Goal: Information Seeking & Learning: Learn about a topic

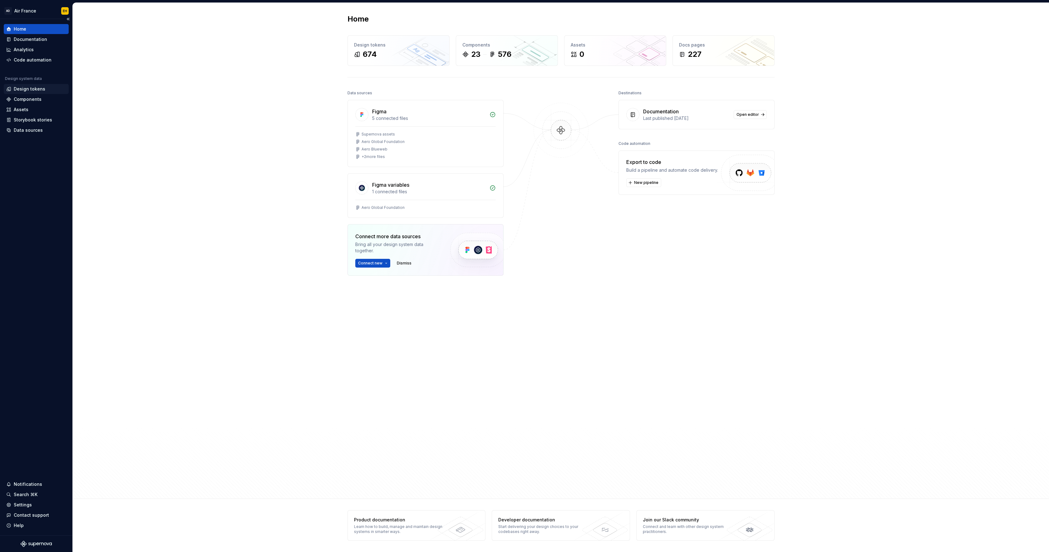
click at [39, 90] on div "Design tokens" at bounding box center [30, 89] width 32 height 6
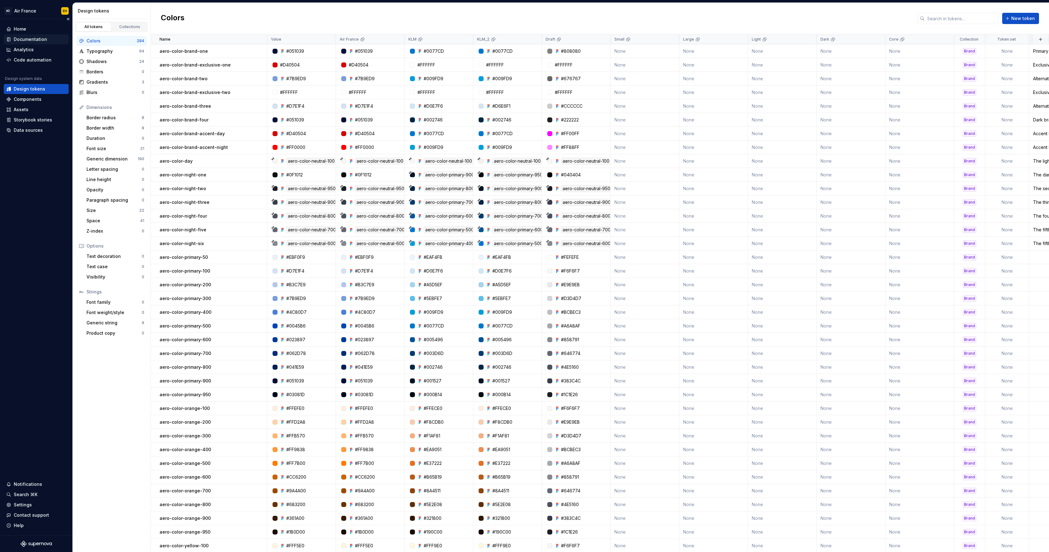
click at [36, 37] on div "Documentation" at bounding box center [30, 39] width 33 height 6
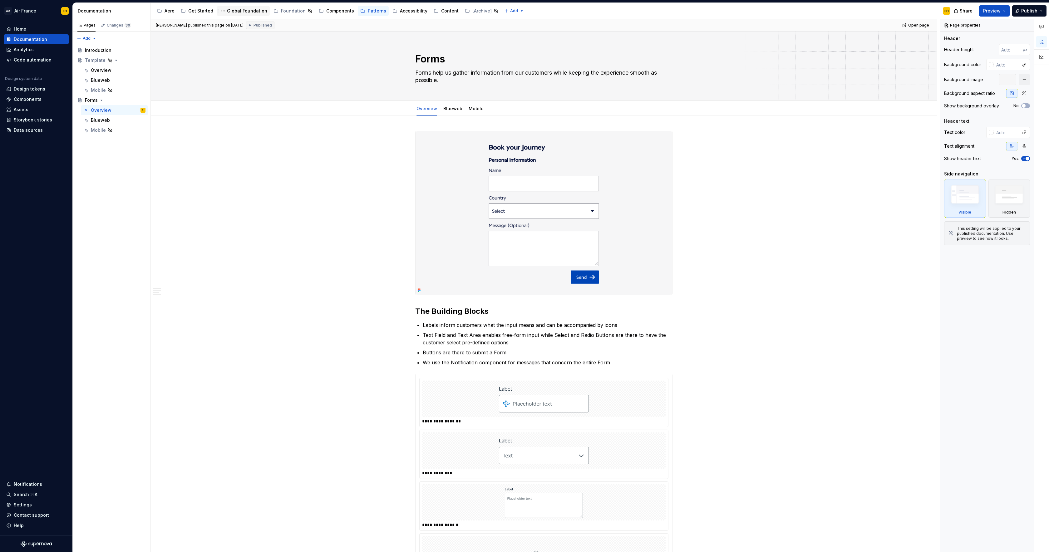
click at [229, 11] on div "Global Foundation" at bounding box center [247, 11] width 40 height 6
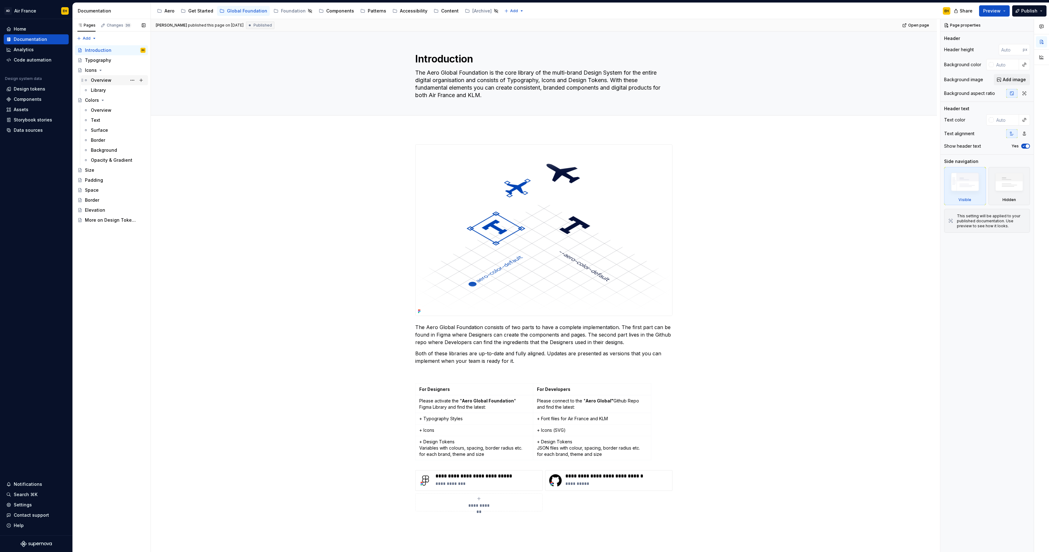
click at [116, 79] on div "Overview" at bounding box center [118, 80] width 55 height 9
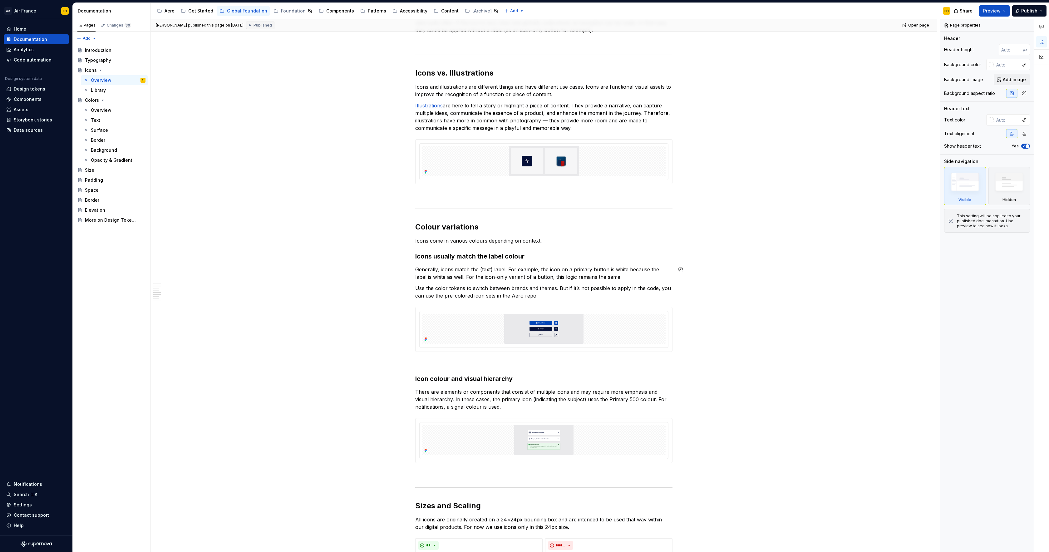
scroll to position [721, 0]
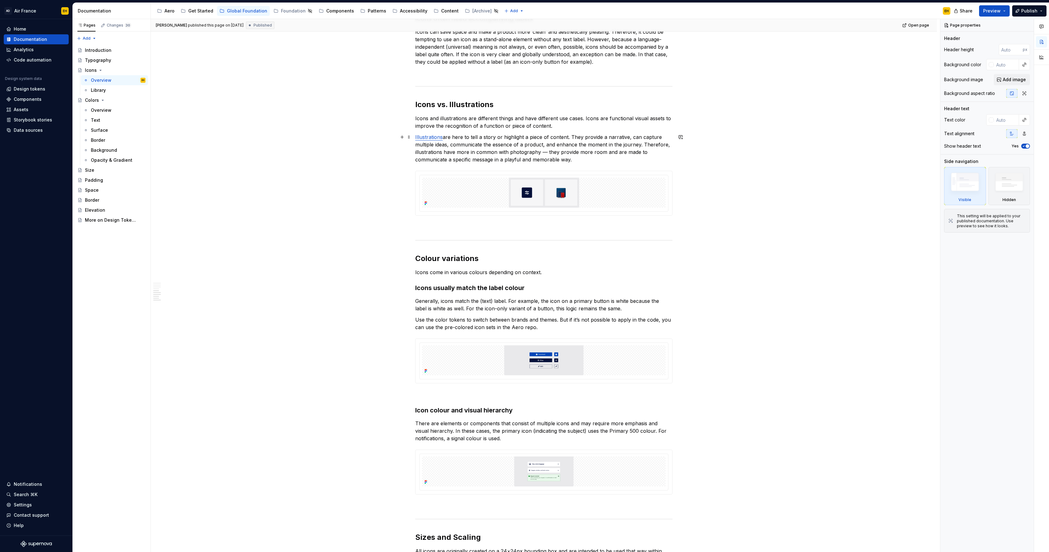
click at [450, 135] on p "Illustrations are here to tell a story or highlight a piece of content. They pr…" at bounding box center [543, 148] width 257 height 30
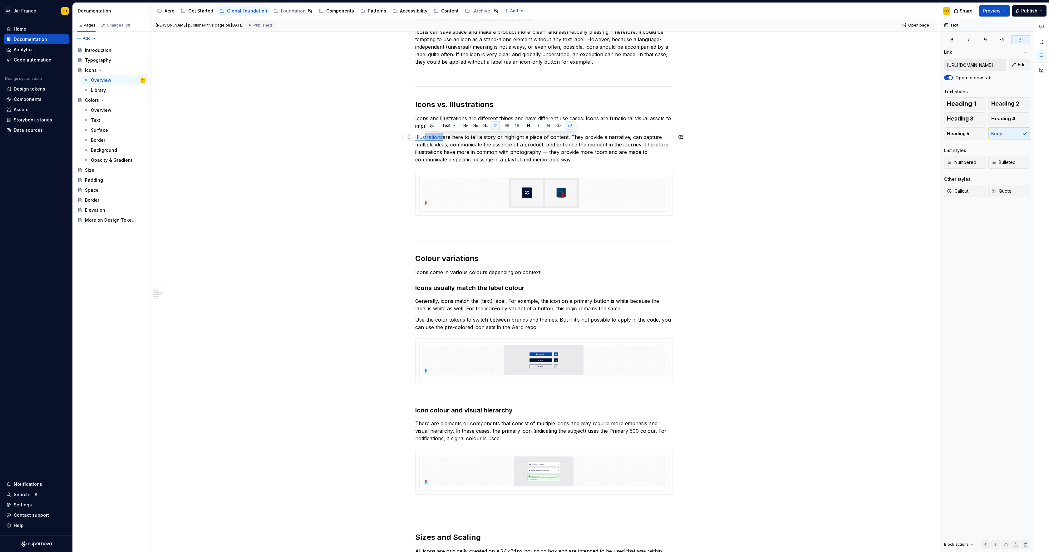
drag, startPoint x: 444, startPoint y: 137, endPoint x: 411, endPoint y: 137, distance: 33.4
click at [415, 137] on div "**********" at bounding box center [543, 66] width 257 height 1328
click at [446, 138] on p "Illustrations are here to tell a story or highlight a piece of content. They pr…" at bounding box center [543, 148] width 257 height 30
drag, startPoint x: 443, startPoint y: 138, endPoint x: 414, endPoint y: 136, distance: 29.4
click at [414, 136] on div "**********" at bounding box center [544, 141] width 786 height 1508
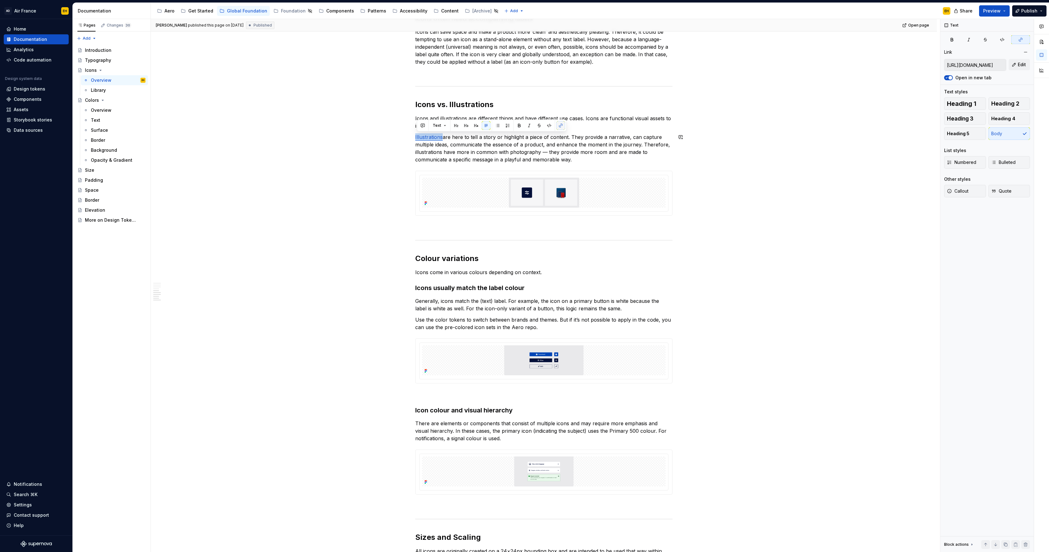
click at [560, 125] on button "button" at bounding box center [560, 125] width 9 height 9
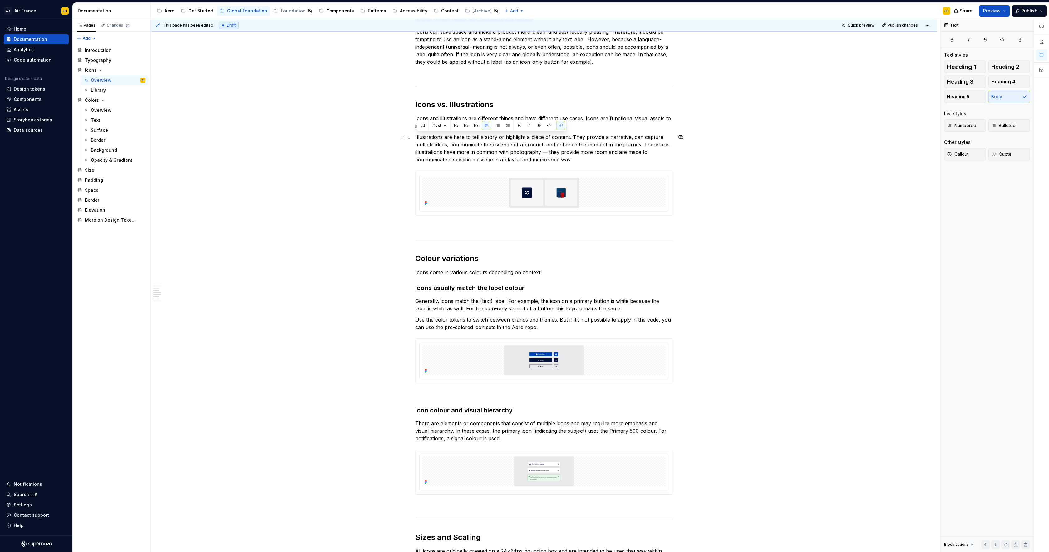
click at [567, 139] on p "Illustrations are here to tell a story or highlight a piece of content. They pr…" at bounding box center [543, 148] width 257 height 30
click at [1026, 10] on span "Publish" at bounding box center [1029, 11] width 16 height 6
click at [992, 51] on button "Publish changes" at bounding box center [969, 52] width 144 height 11
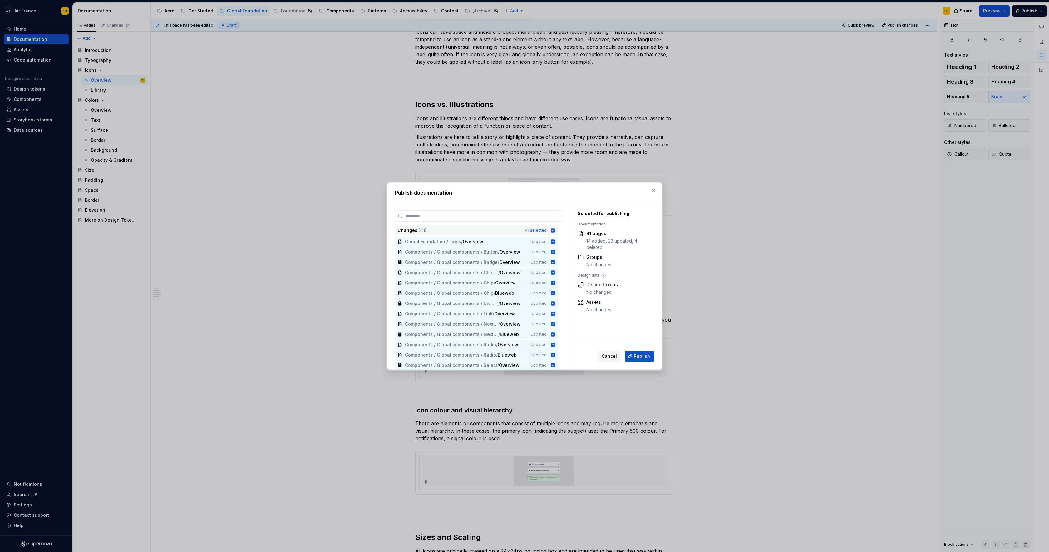
click at [555, 230] on icon at bounding box center [552, 230] width 5 height 5
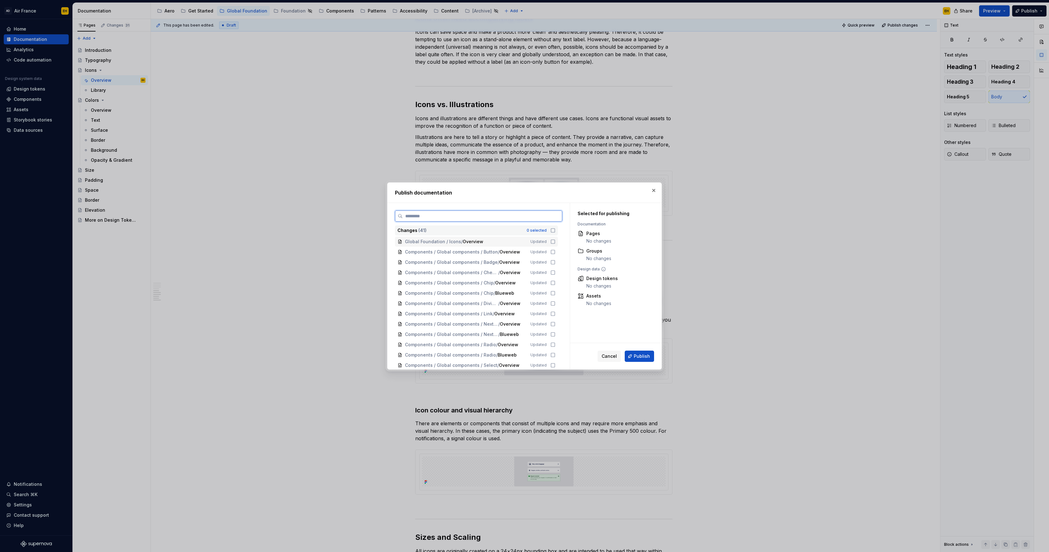
click at [555, 241] on icon at bounding box center [552, 241] width 5 height 5
click at [653, 360] on button "Publish" at bounding box center [639, 355] width 29 height 11
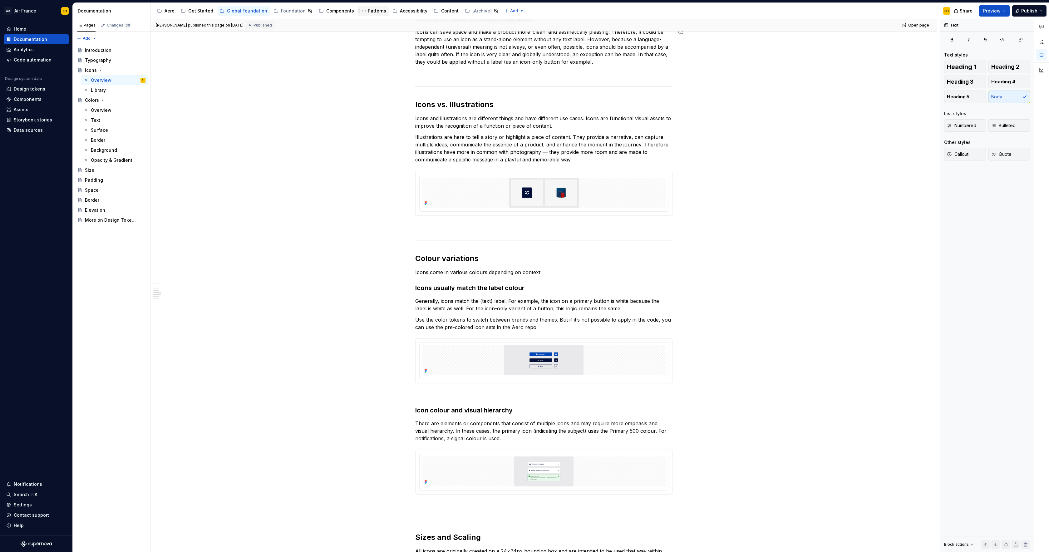
click at [374, 11] on div "Patterns" at bounding box center [377, 11] width 18 height 6
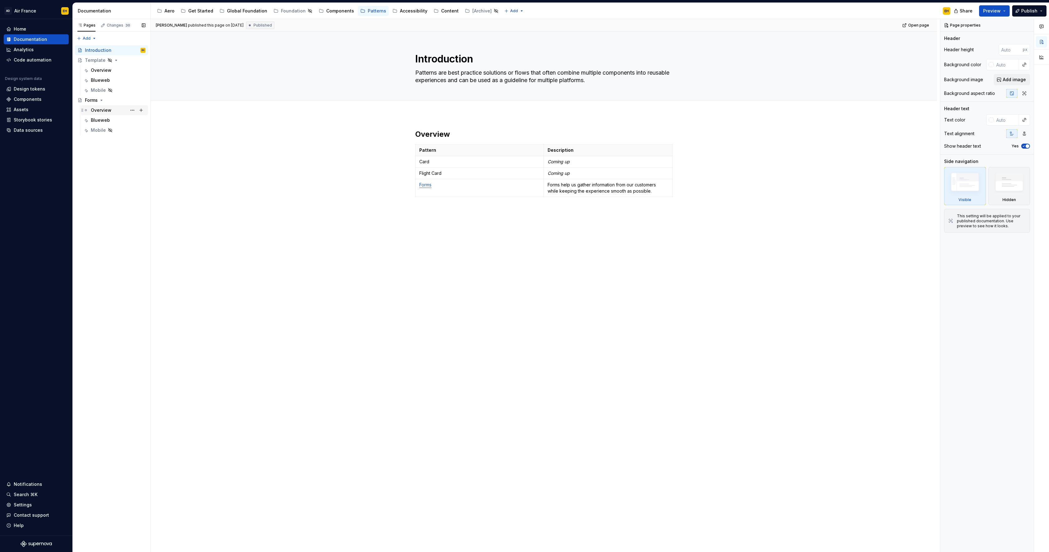
click at [103, 109] on div "Overview" at bounding box center [101, 110] width 21 height 6
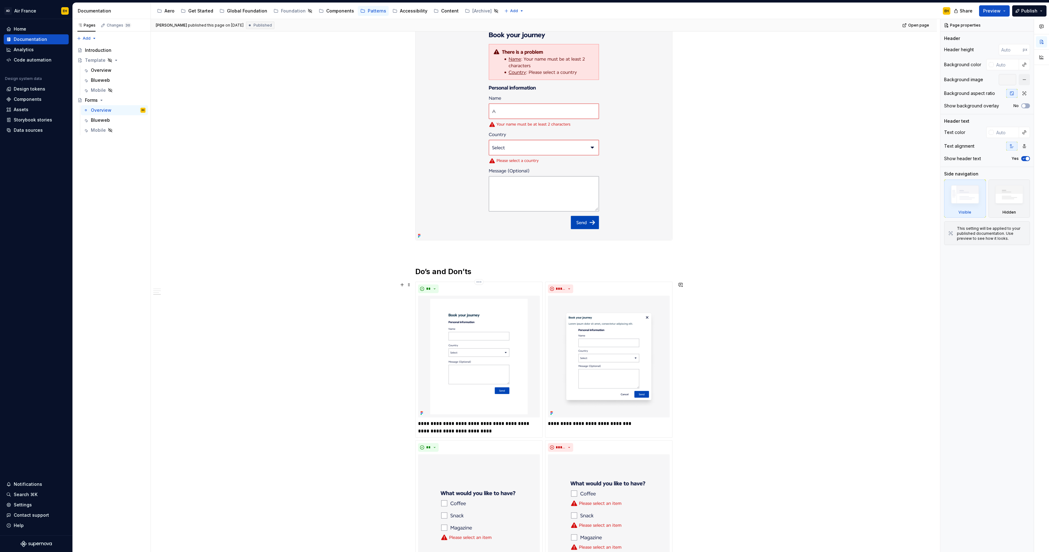
scroll to position [1012, 0]
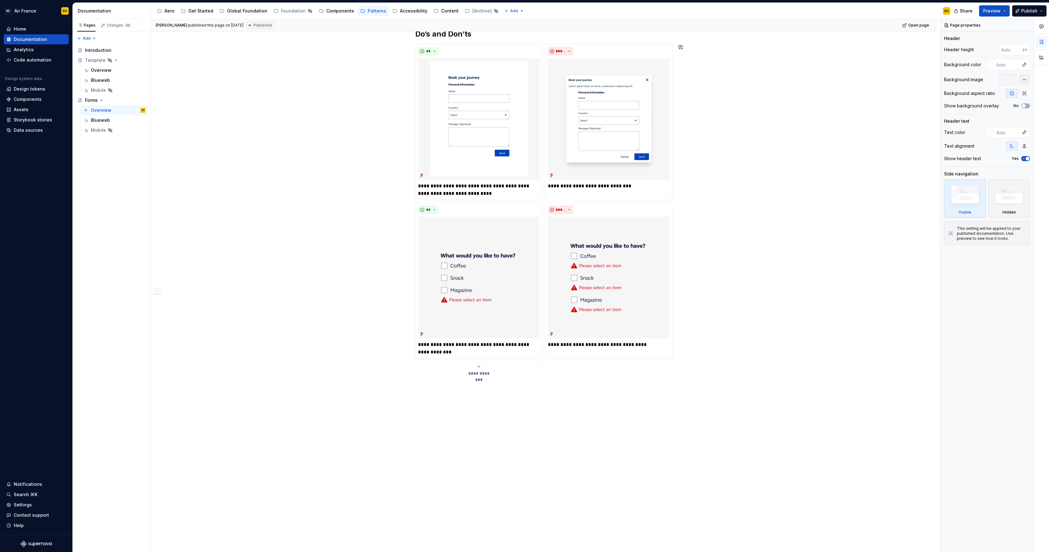
type textarea "*"
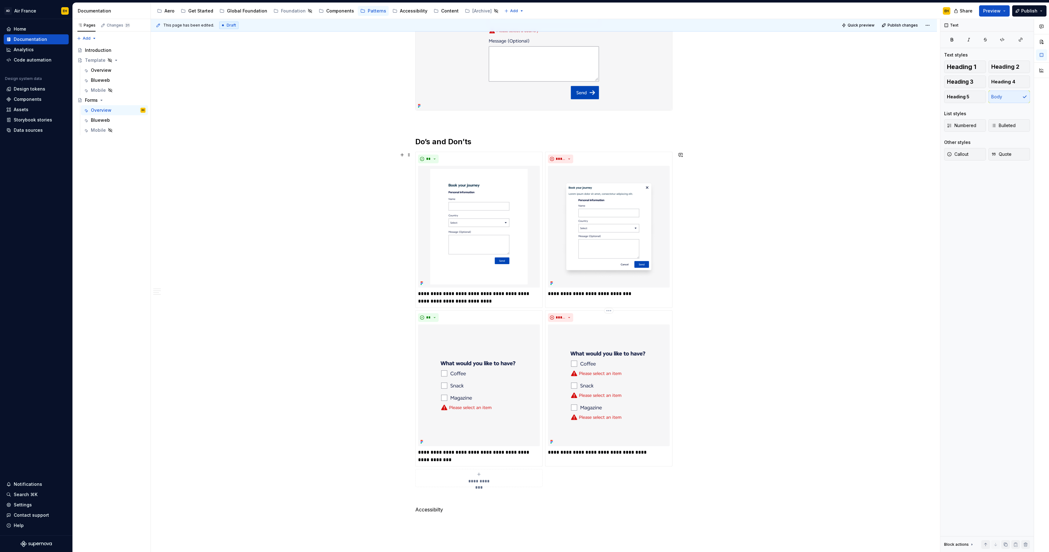
scroll to position [1038, 0]
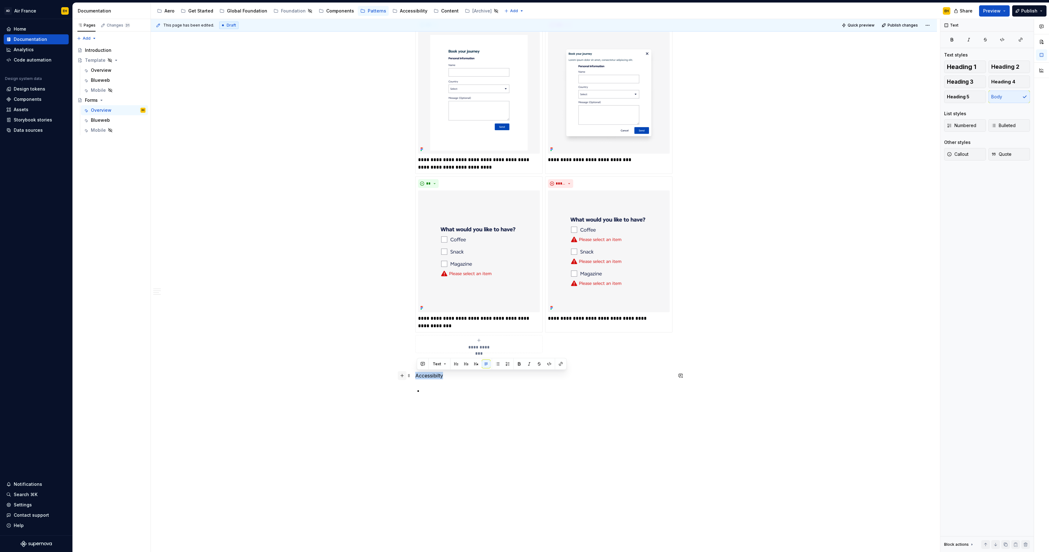
drag, startPoint x: 411, startPoint y: 375, endPoint x: 401, endPoint y: 376, distance: 10.4
click at [455, 364] on button "button" at bounding box center [456, 364] width 9 height 9
click at [439, 398] on p at bounding box center [548, 397] width 250 height 7
click at [463, 400] on p at bounding box center [548, 397] width 250 height 7
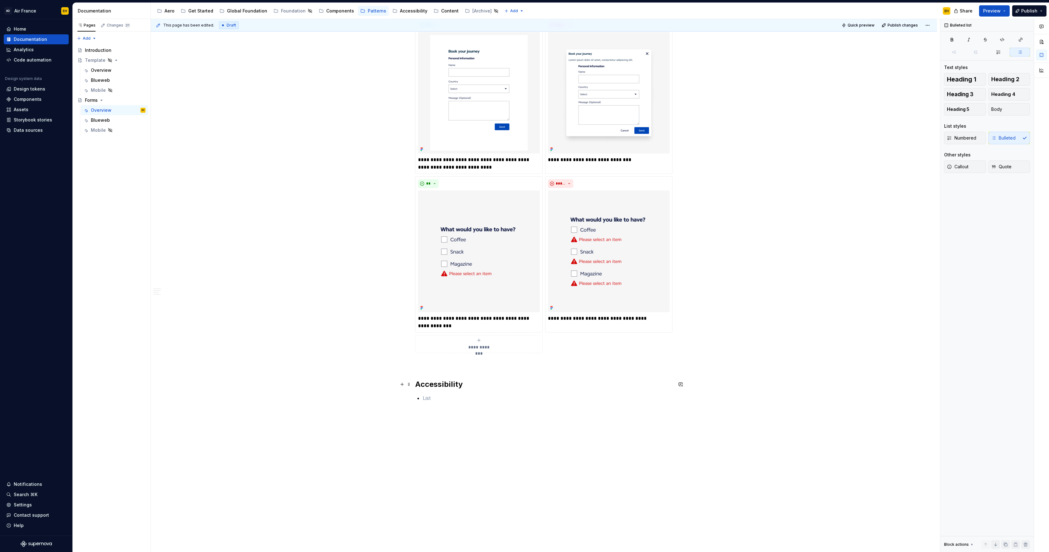
click at [483, 384] on h2 "Accessibility" at bounding box center [543, 384] width 257 height 10
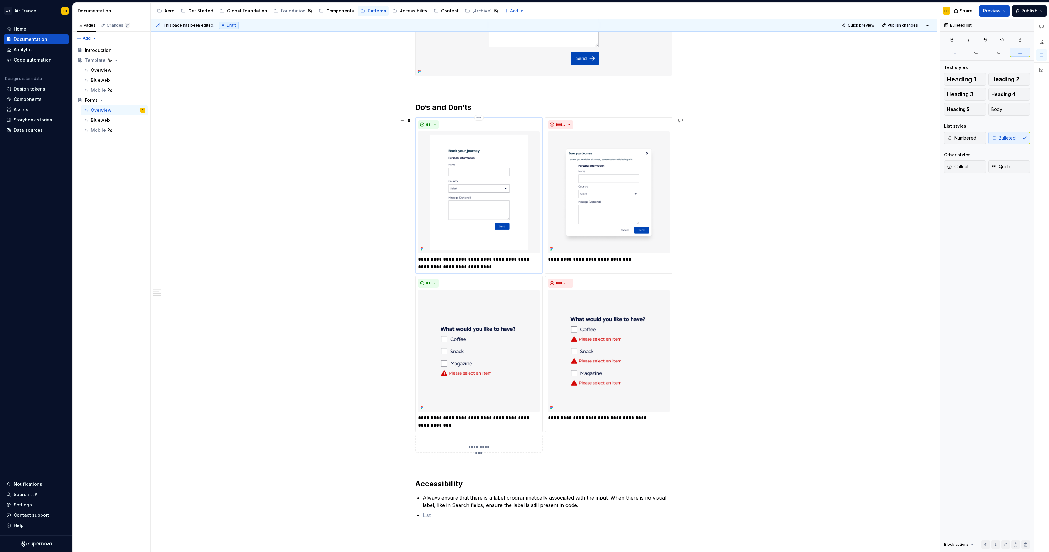
scroll to position [939, 0]
click at [481, 441] on icon "submit" at bounding box center [478, 439] width 5 height 5
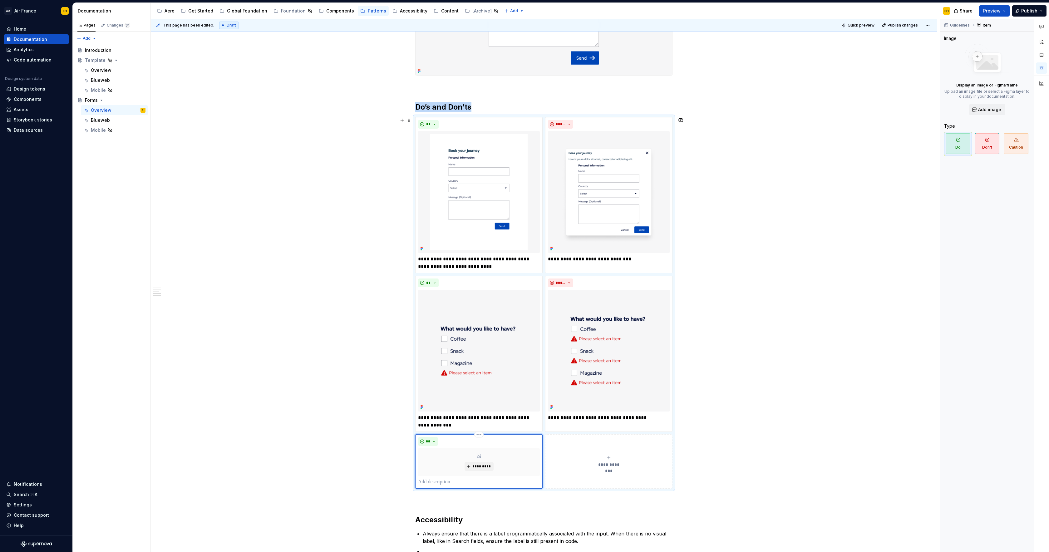
type textarea "*"
click at [483, 465] on span "*********" at bounding box center [481, 466] width 19 height 5
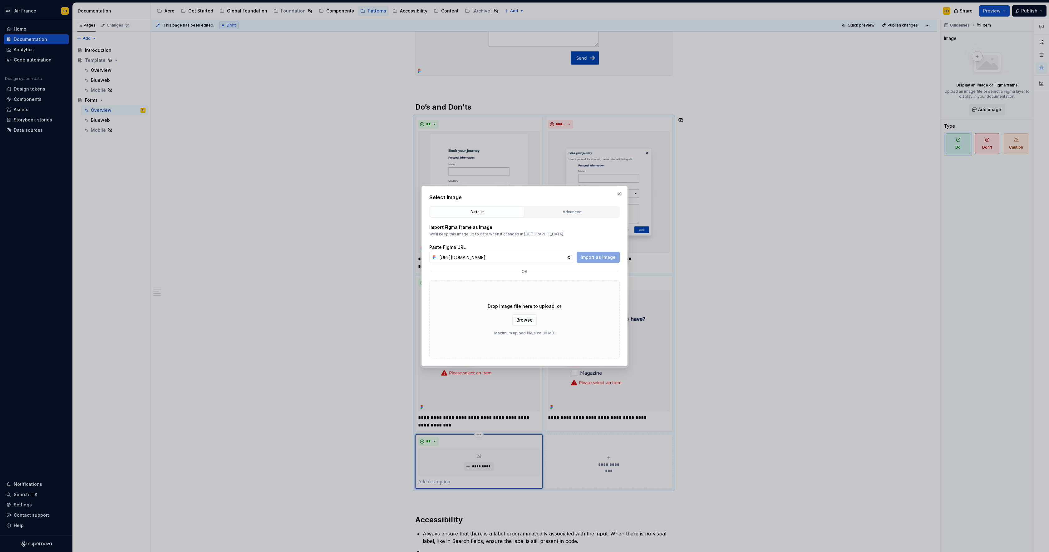
scroll to position [0, 138]
type input "[URL][DOMAIN_NAME]"
click at [605, 260] on button "Import as image" at bounding box center [597, 257] width 43 height 11
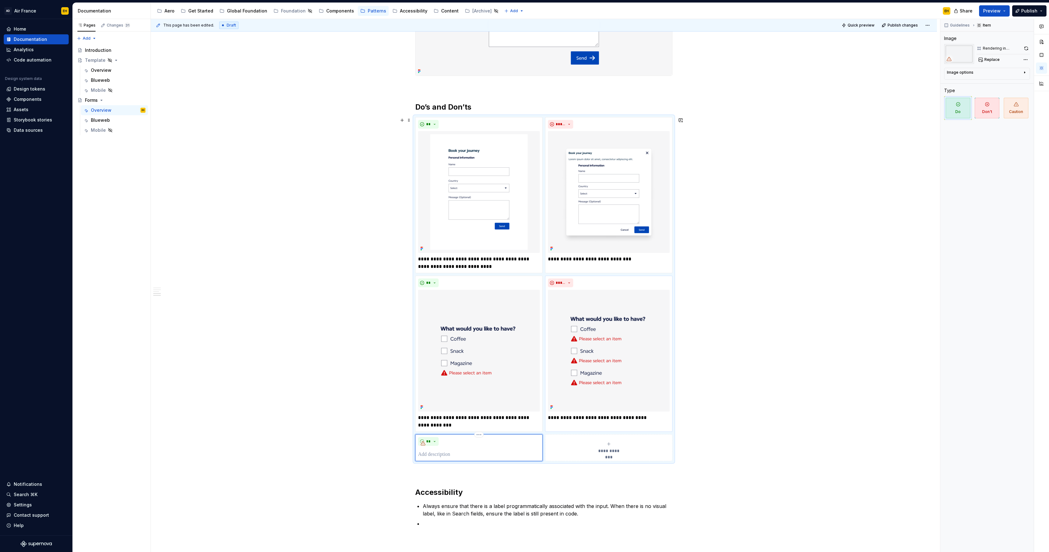
type textarea "*"
click at [611, 444] on icon "submit" at bounding box center [608, 443] width 5 height 5
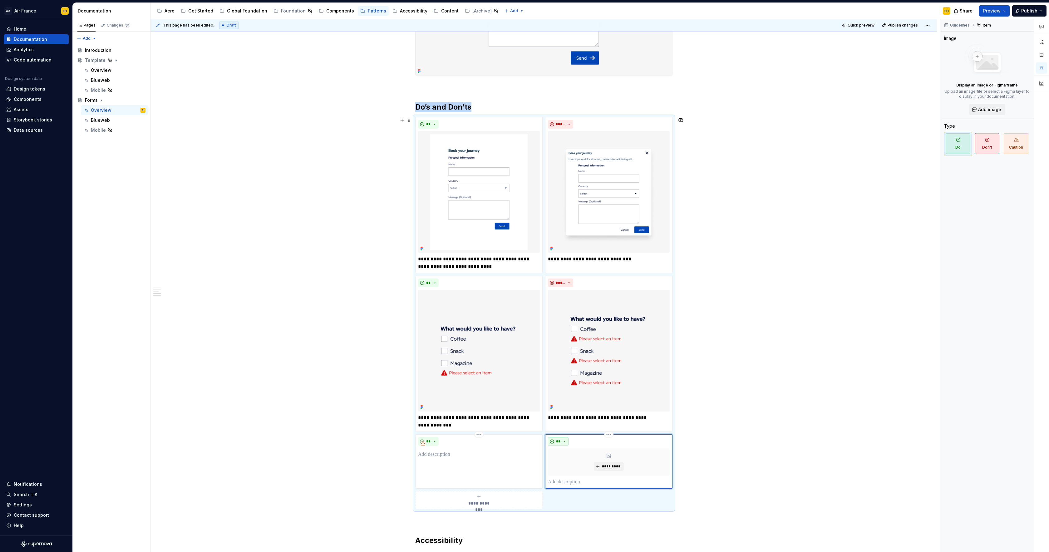
click at [564, 440] on button "**" at bounding box center [558, 441] width 21 height 9
click at [568, 461] on span "Don't" at bounding box center [577, 463] width 53 height 10
click at [614, 466] on span "*********" at bounding box center [610, 466] width 19 height 5
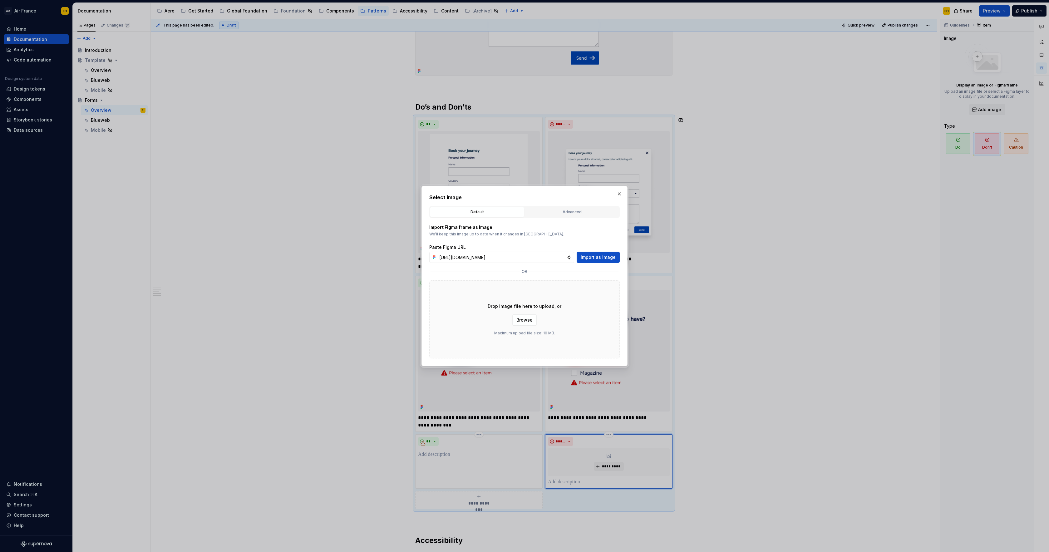
scroll to position [0, 137]
type input "[URL][DOMAIN_NAME]"
click at [599, 256] on span "Import as image" at bounding box center [598, 257] width 35 height 6
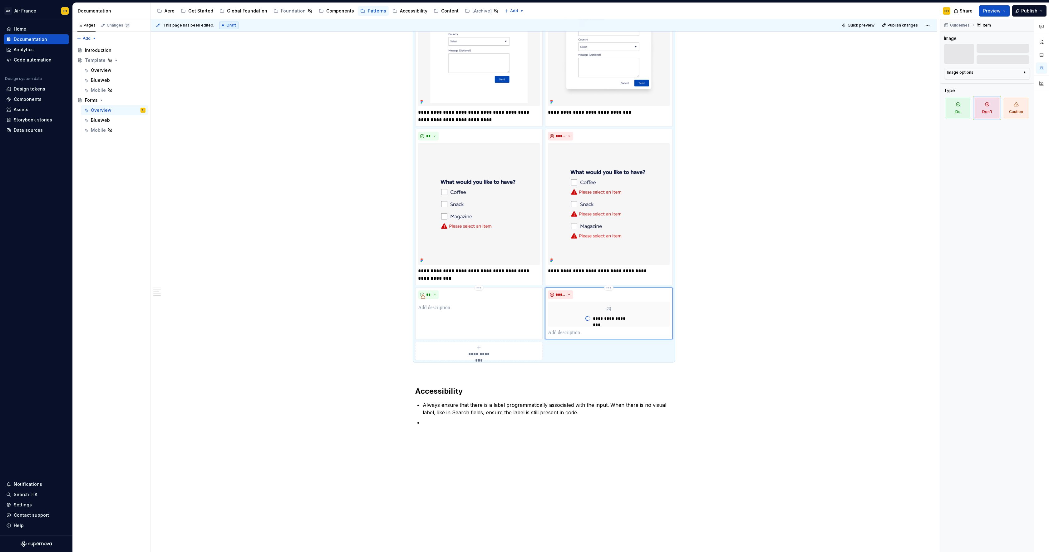
scroll to position [1133, 0]
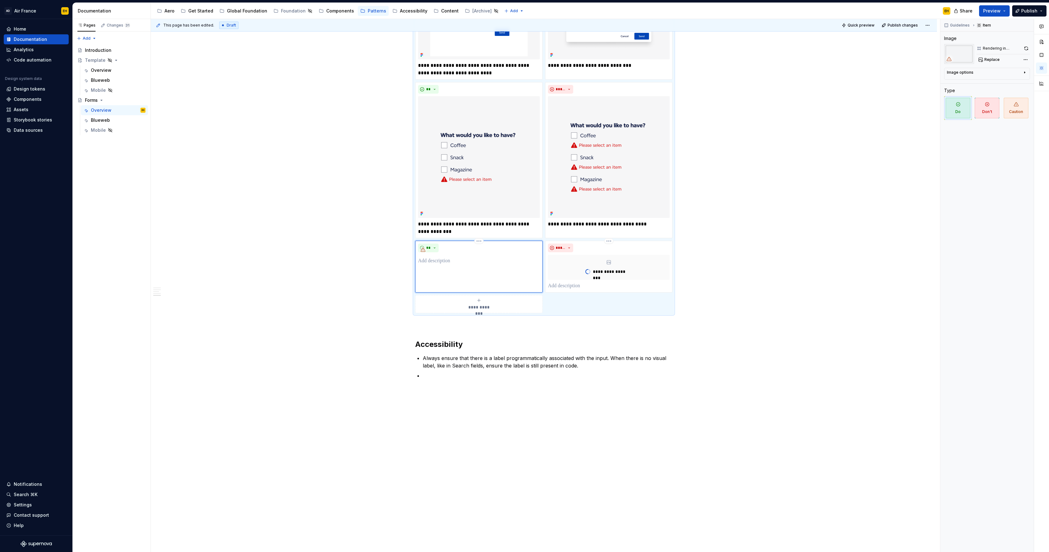
click at [497, 266] on div "**" at bounding box center [478, 267] width 127 height 52
click at [481, 300] on icon "submit" at bounding box center [478, 300] width 5 height 5
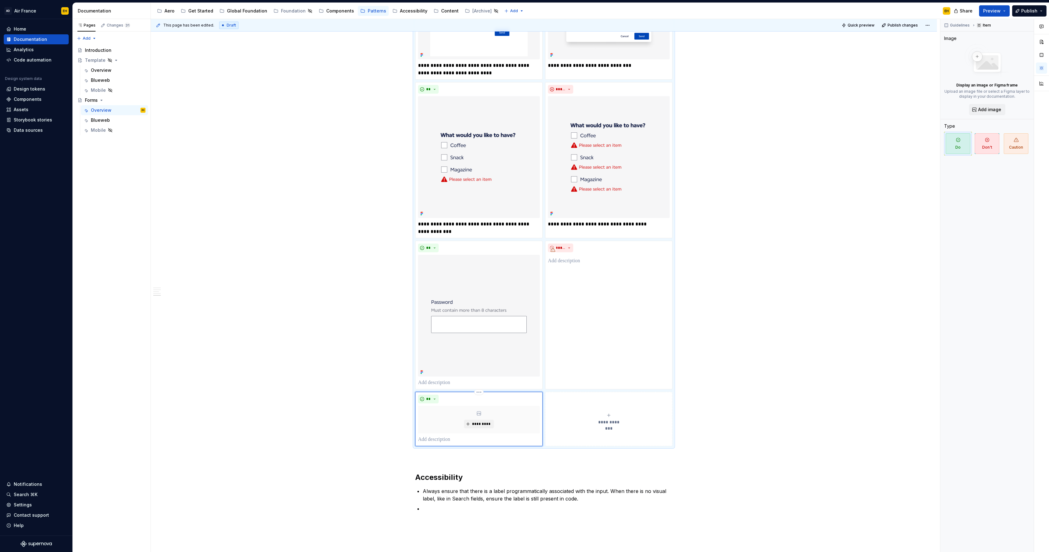
click at [533, 410] on div "*********" at bounding box center [479, 419] width 122 height 27
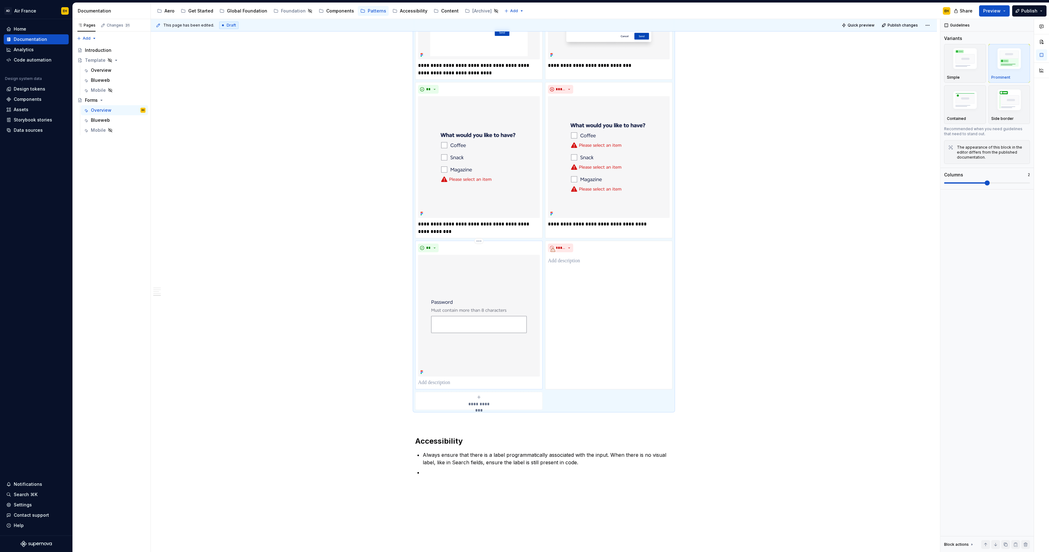
click at [438, 381] on p at bounding box center [479, 382] width 122 height 7
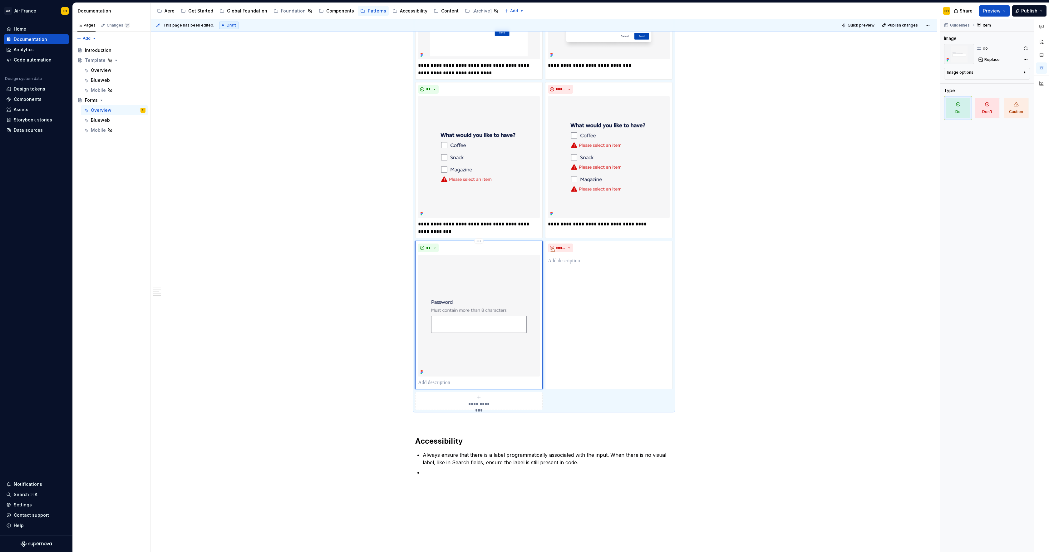
type textarea "*"
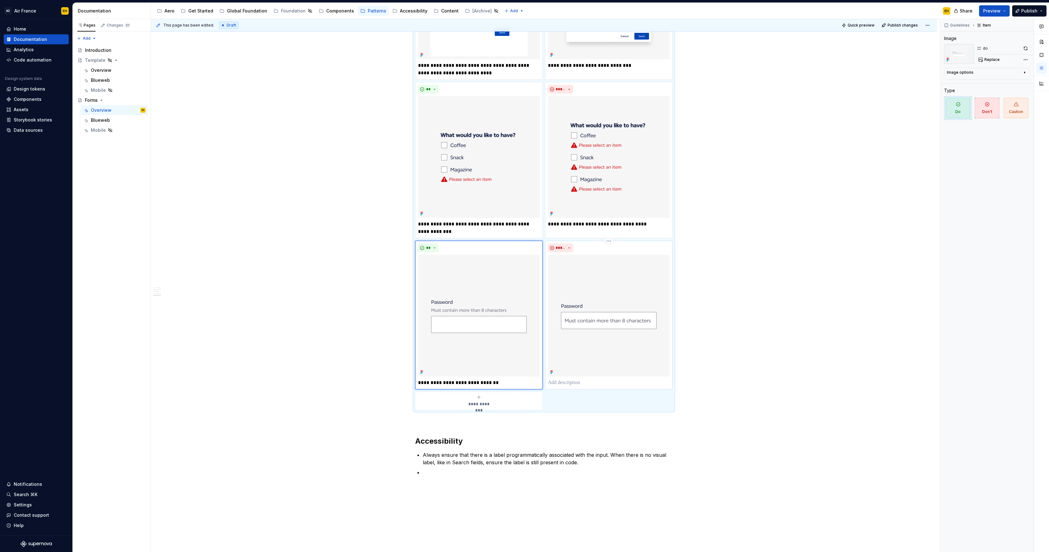
click at [594, 381] on p at bounding box center [609, 382] width 122 height 7
type textarea "*"
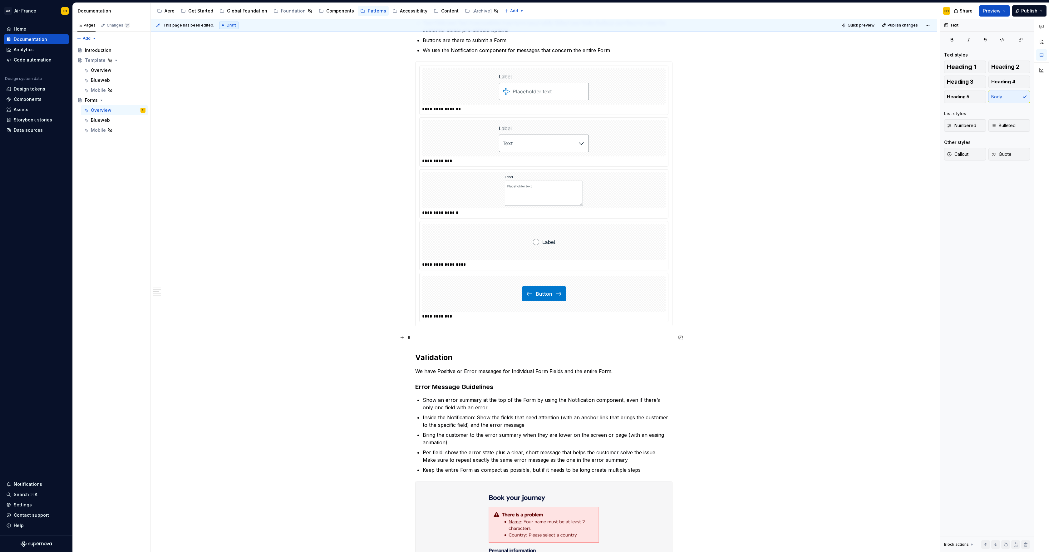
scroll to position [348, 0]
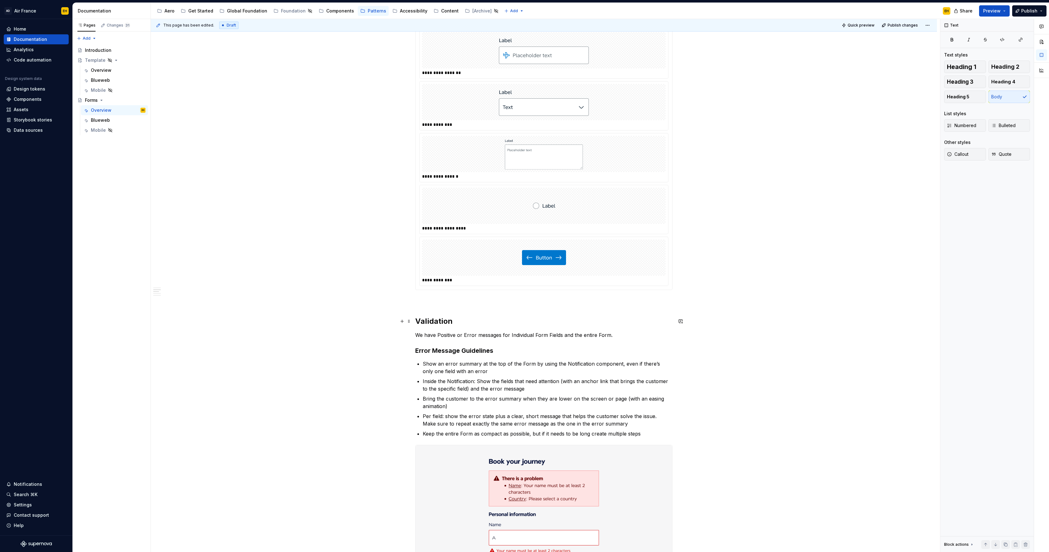
click at [418, 320] on h2 "Validation" at bounding box center [543, 321] width 257 height 10
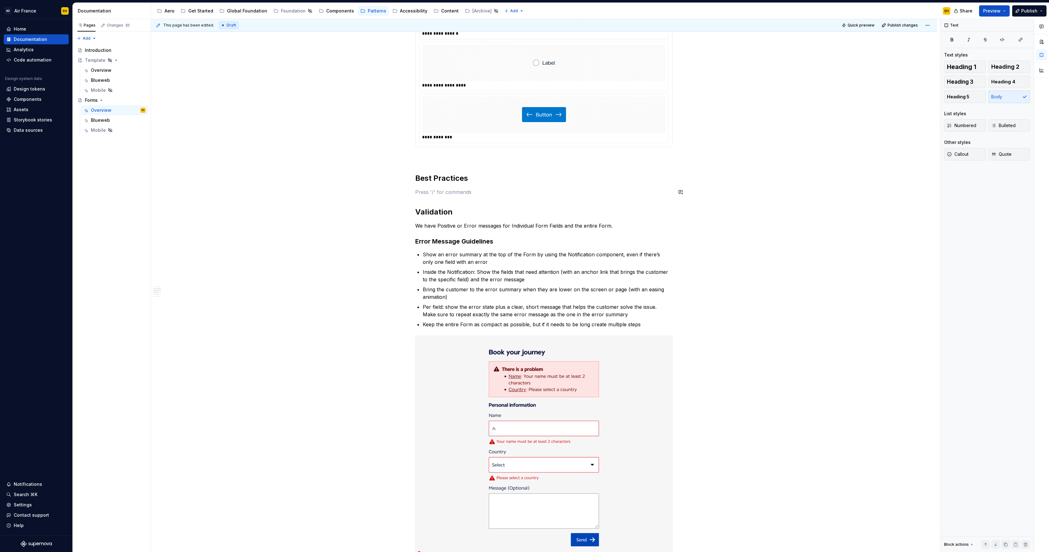
scroll to position [541, 0]
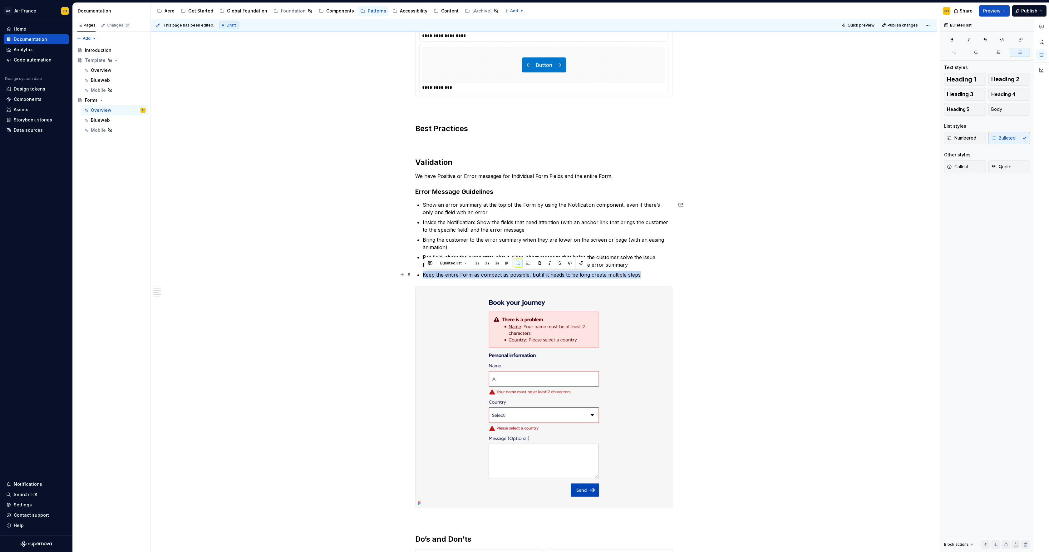
drag, startPoint x: 521, startPoint y: 274, endPoint x: 419, endPoint y: 274, distance: 101.4
click at [419, 274] on div "**********" at bounding box center [543, 346] width 257 height 1512
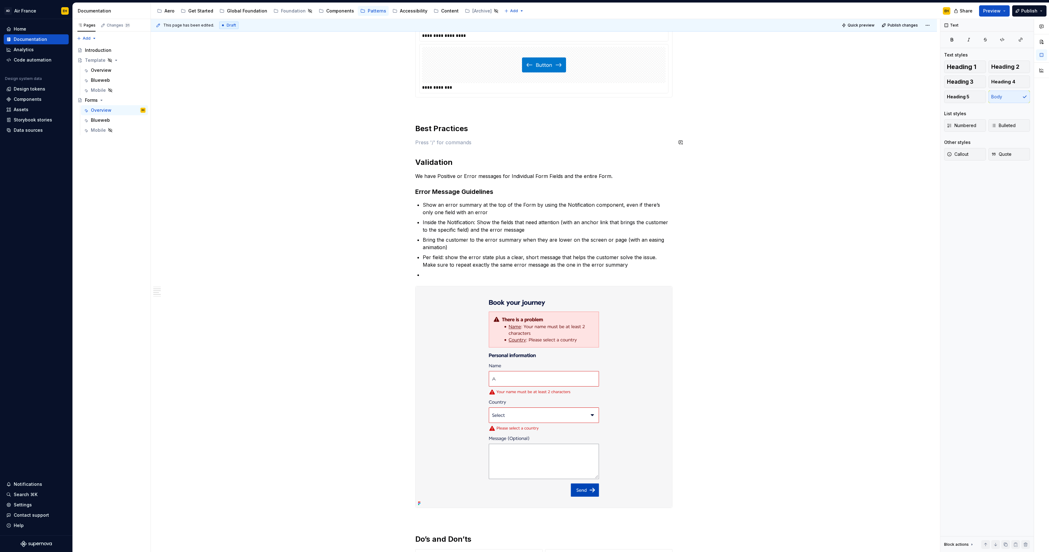
click at [432, 138] on div "**********" at bounding box center [543, 346] width 257 height 1512
click at [450, 272] on p at bounding box center [548, 274] width 250 height 7
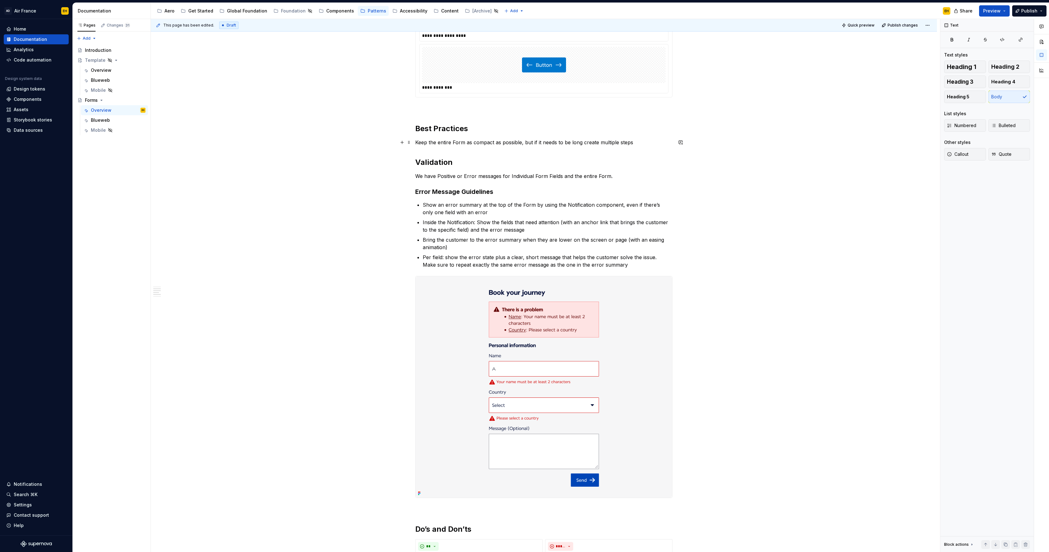
click at [417, 143] on p "Keep the entire Form as compact as possible, but if it needs to be long create …" at bounding box center [543, 142] width 257 height 7
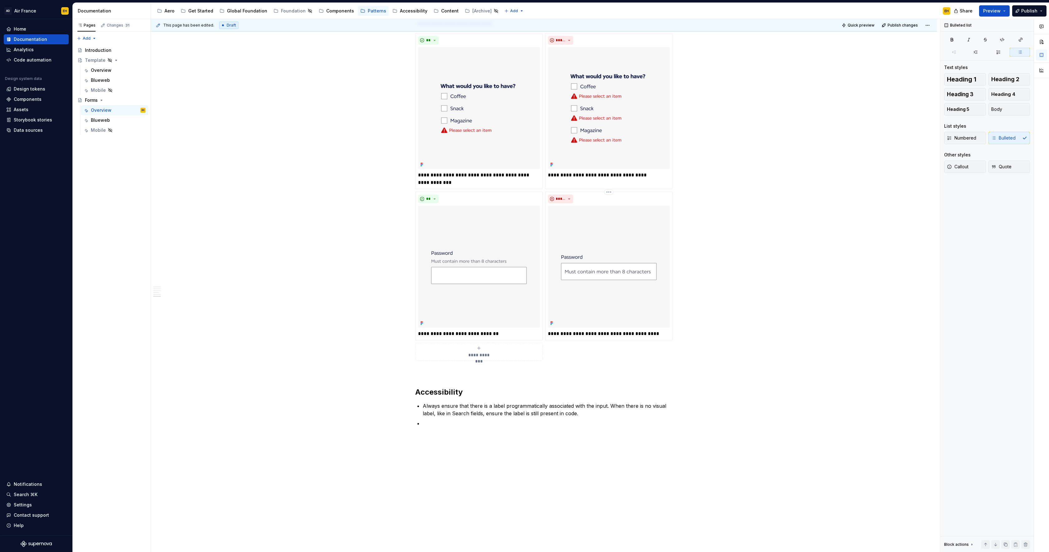
scroll to position [1238, 0]
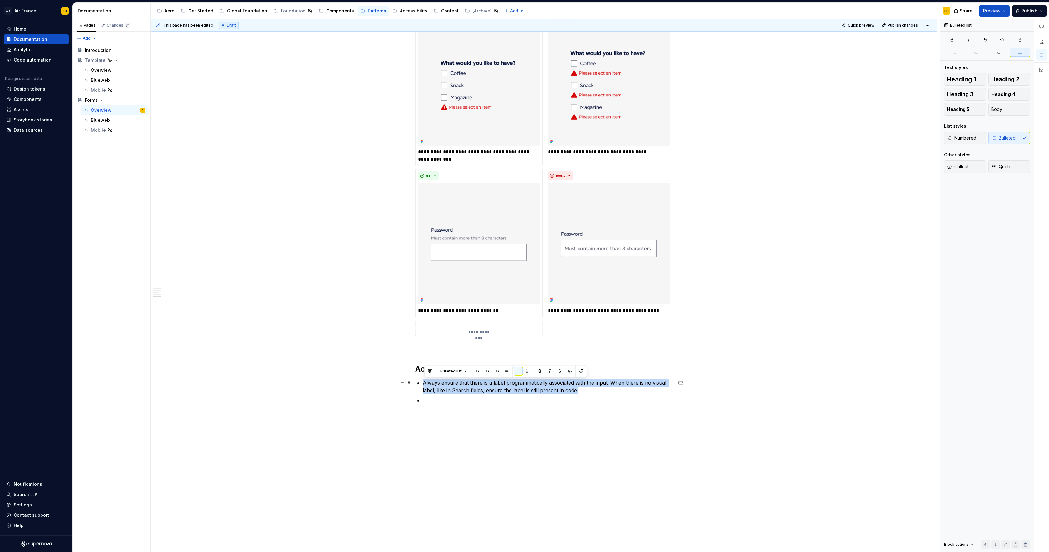
drag, startPoint x: 583, startPoint y: 390, endPoint x: 425, endPoint y: 382, distance: 158.1
click at [425, 382] on p "Always ensure that there is a label programmatically associated with the input.…" at bounding box center [548, 386] width 250 height 15
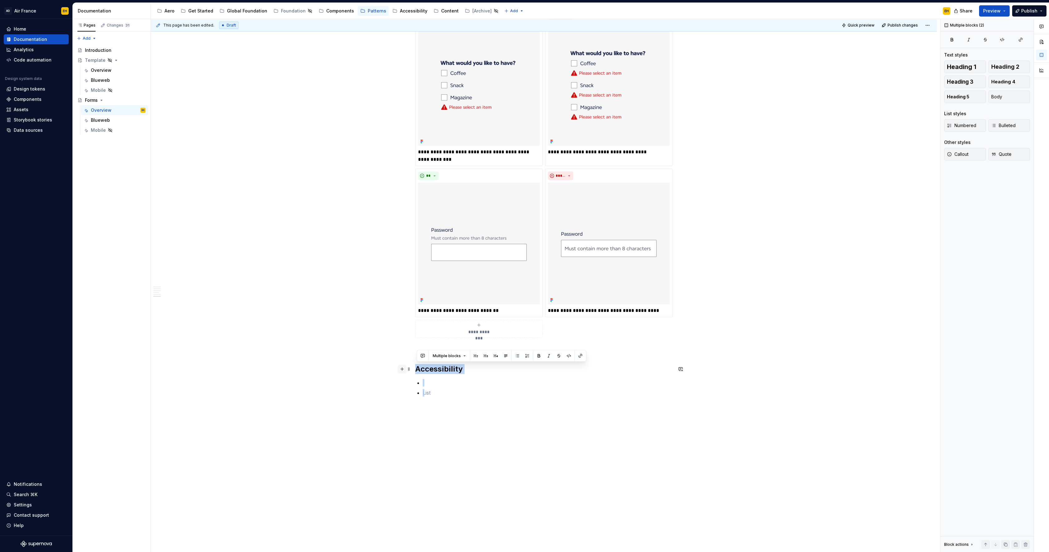
drag, startPoint x: 438, startPoint y: 396, endPoint x: 401, endPoint y: 365, distance: 48.6
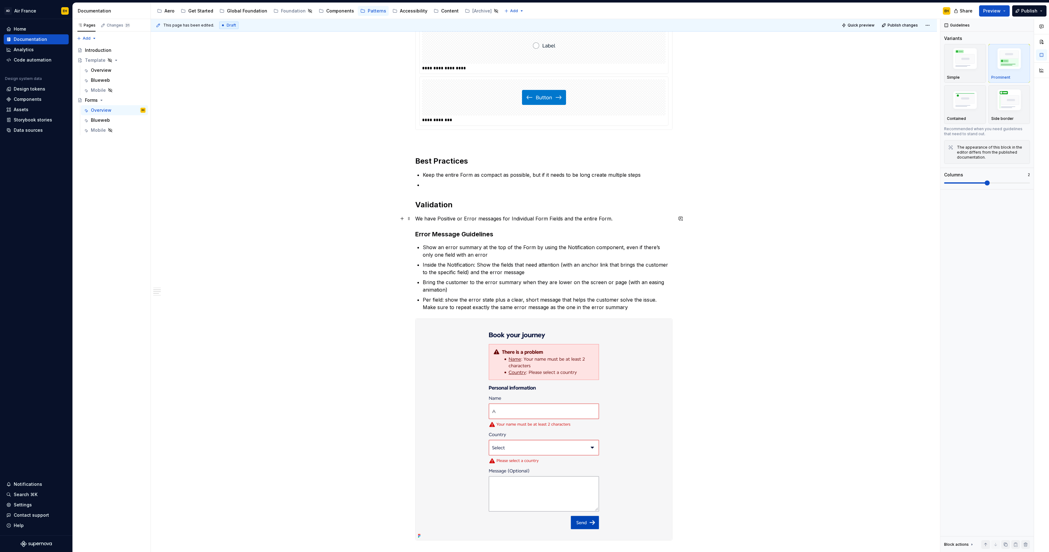
scroll to position [474, 0]
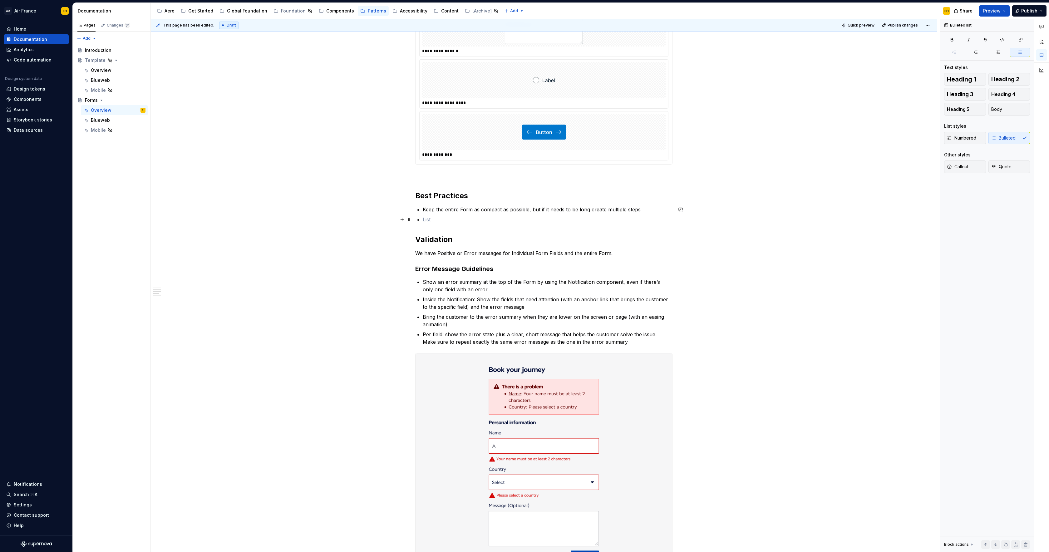
click at [434, 217] on p at bounding box center [548, 219] width 250 height 7
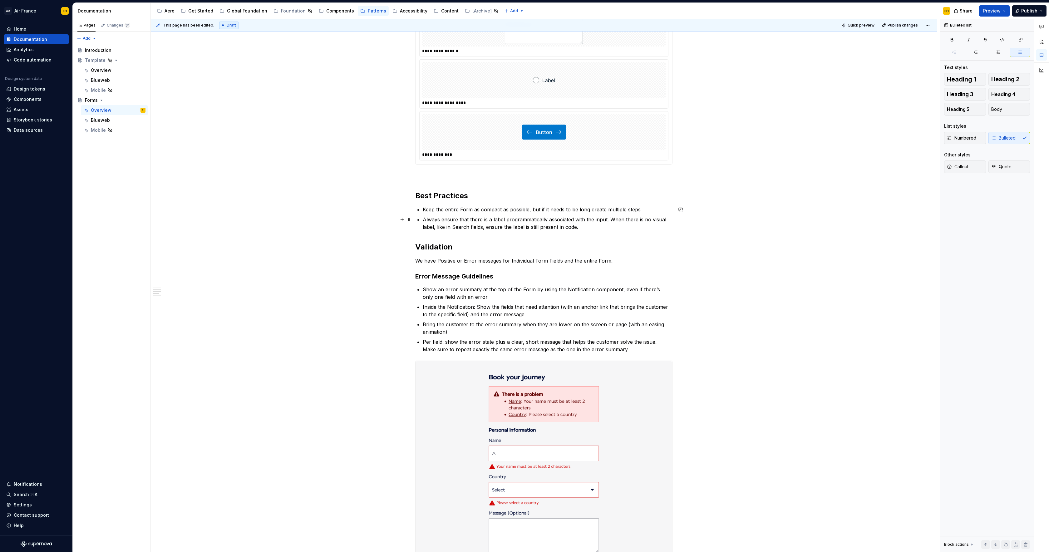
click at [425, 220] on p "Always ensure that there is a label programmatically associated with the input.…" at bounding box center [548, 223] width 250 height 15
click at [610, 223] on p "Always ensure that there is a label programmatically associated with the input.…" at bounding box center [548, 223] width 250 height 15
click at [647, 209] on p "Keep the entire Form as compact as possible, but if it needs to be long create …" at bounding box center [548, 209] width 250 height 7
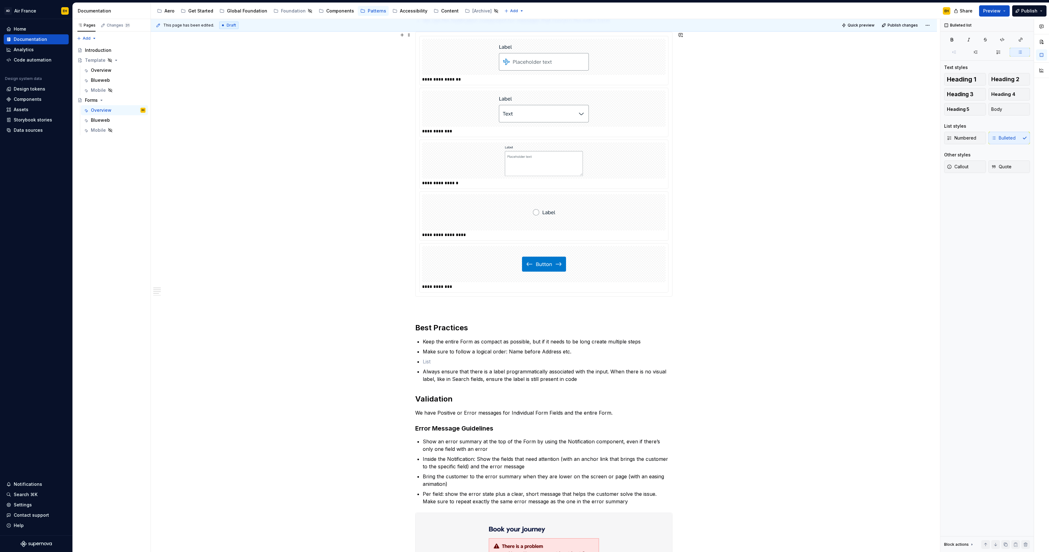
scroll to position [117, 0]
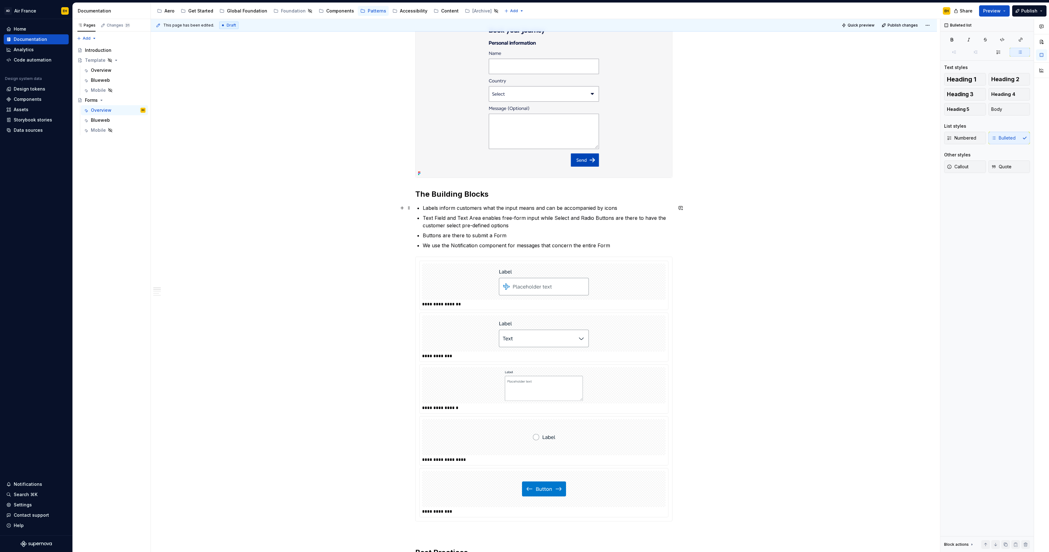
click at [628, 206] on p "Labels inform customers what the input means and can be accompanied by icons" at bounding box center [548, 207] width 250 height 7
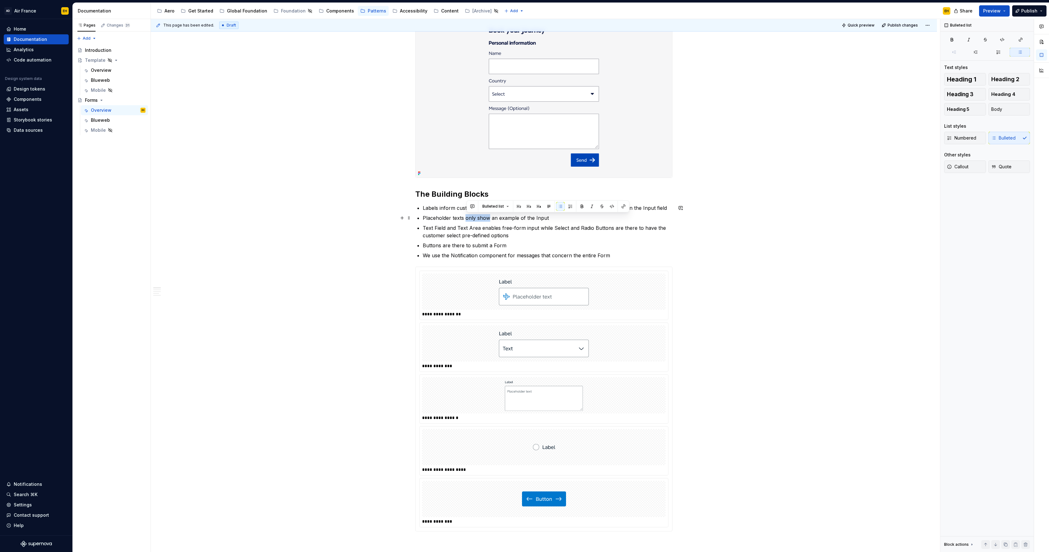
drag, startPoint x: 490, startPoint y: 218, endPoint x: 467, endPoint y: 218, distance: 23.4
click at [467, 218] on p "Placeholder texts only show an example of the Input" at bounding box center [548, 217] width 250 height 7
click at [553, 218] on p "Placeholder texts shows an example of the Input" at bounding box center [548, 217] width 250 height 7
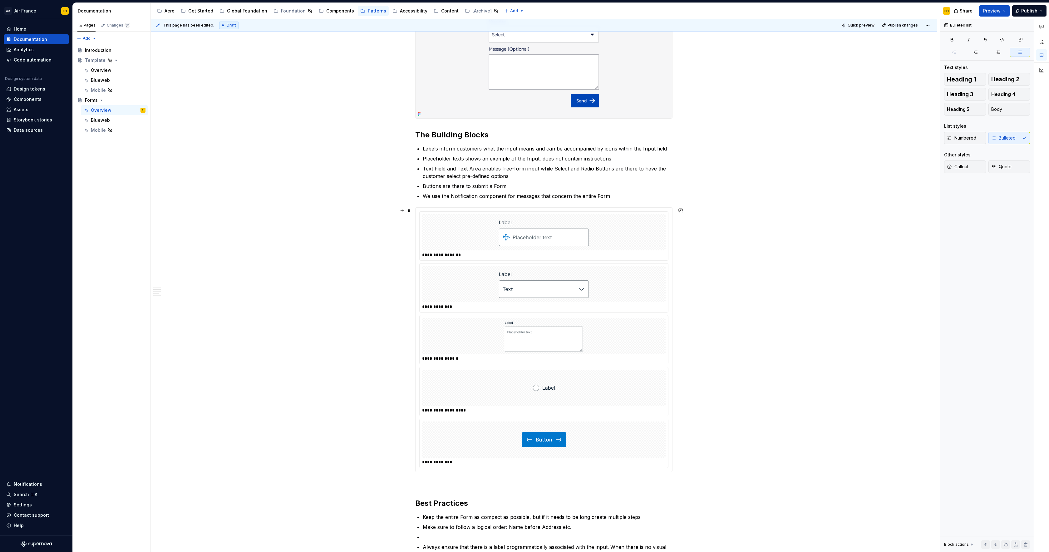
scroll to position [182, 0]
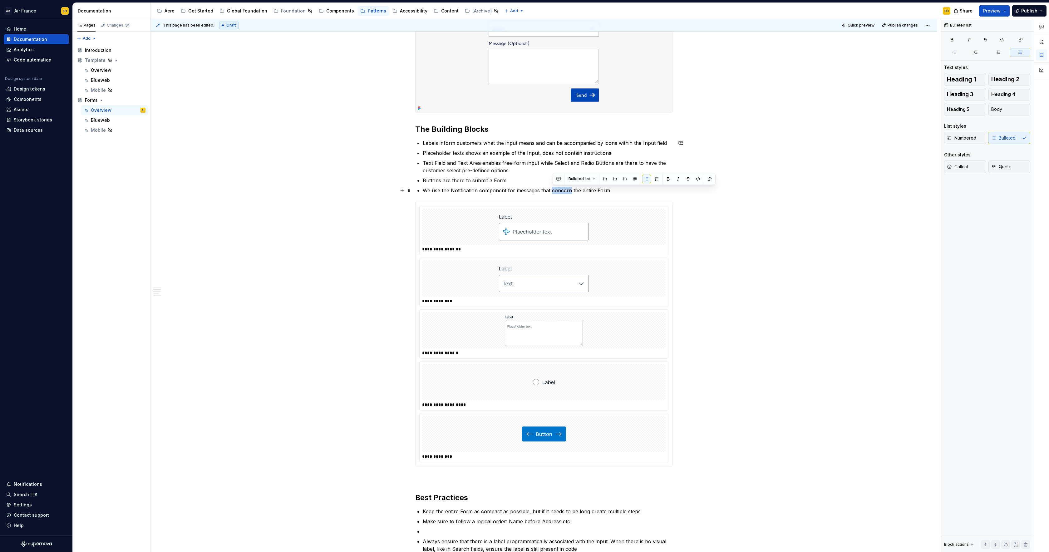
drag, startPoint x: 572, startPoint y: 191, endPoint x: 552, endPoint y: 192, distance: 19.4
click at [552, 192] on p "We use the Notification component for messages that concern the entire Form" at bounding box center [548, 190] width 250 height 7
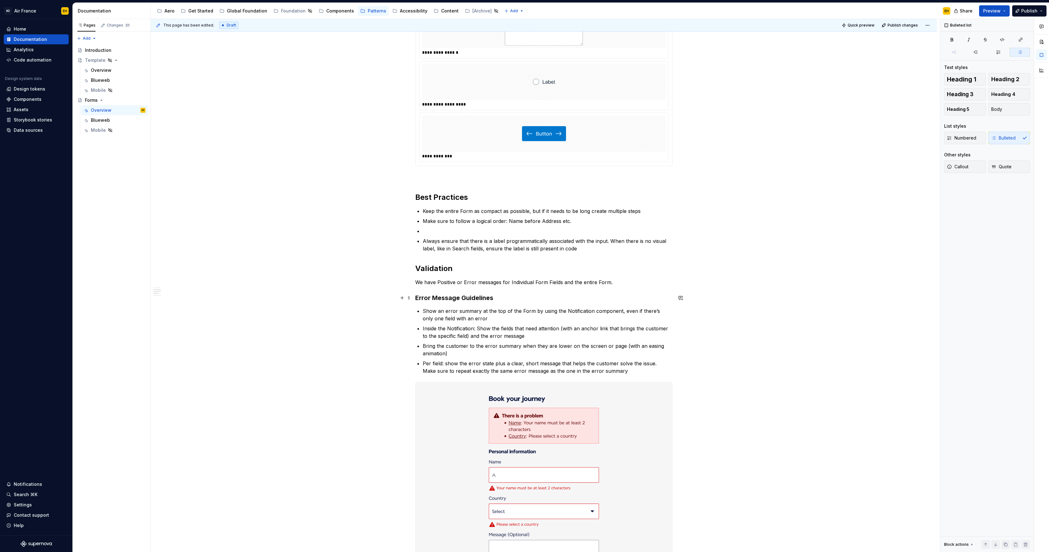
scroll to position [487, 0]
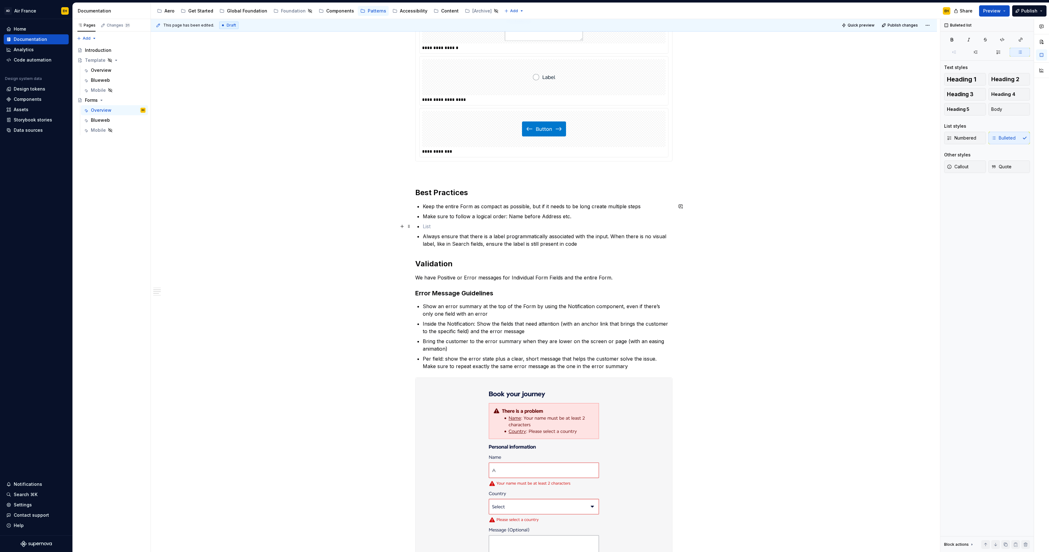
click at [452, 223] on p at bounding box center [548, 226] width 250 height 7
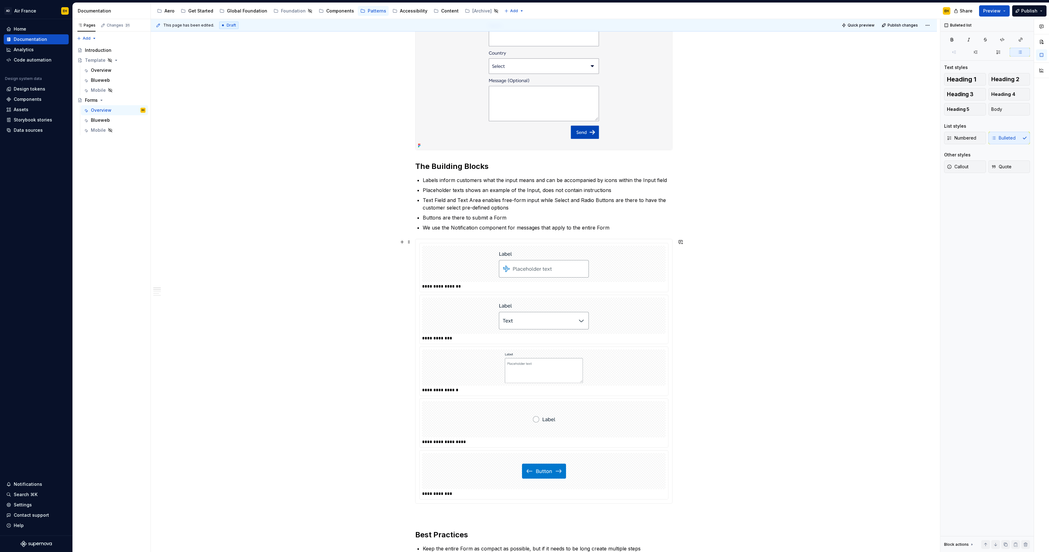
scroll to position [169, 0]
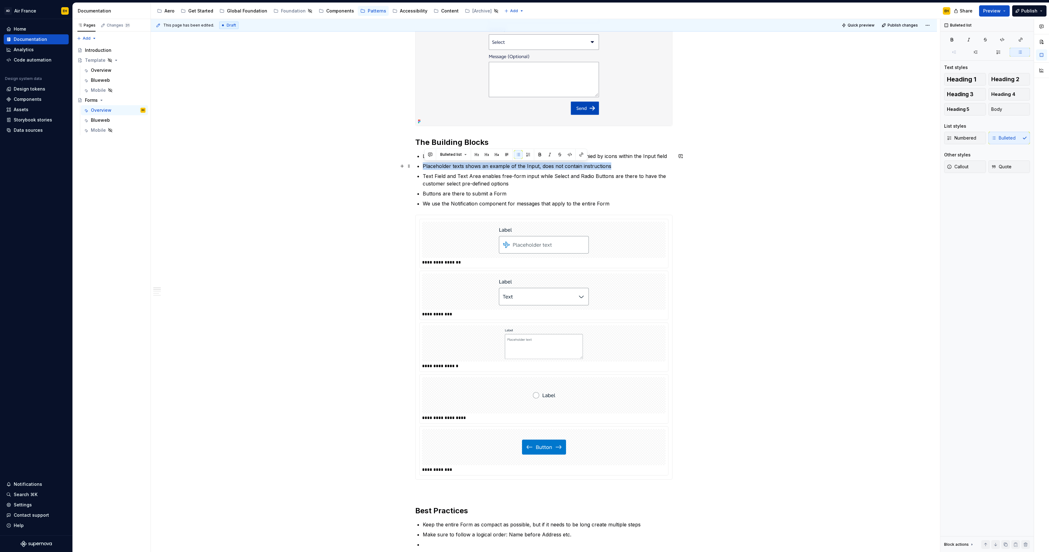
drag, startPoint x: 611, startPoint y: 165, endPoint x: 424, endPoint y: 168, distance: 187.3
click at [424, 168] on p "Placeholder texts shows an example of the Input, does not contain instructions" at bounding box center [548, 165] width 250 height 7
copy p "Placeholder texts shows an example of the Input, does not contain instructions"
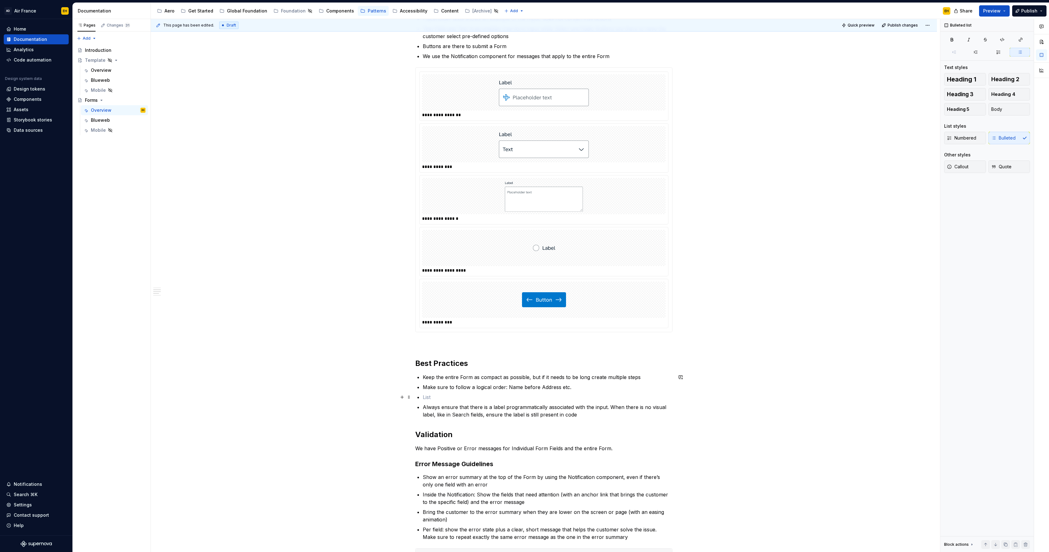
click at [448, 396] on p at bounding box center [548, 396] width 250 height 7
click at [542, 398] on p "Placeholder texts shows an example of the Input, does not contain instructions" at bounding box center [548, 396] width 250 height 7
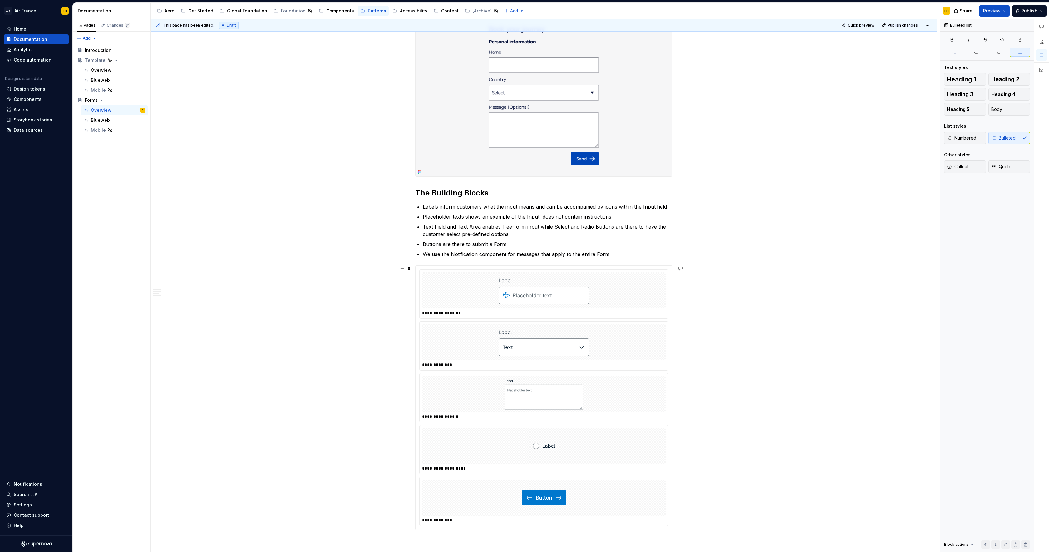
scroll to position [108, 0]
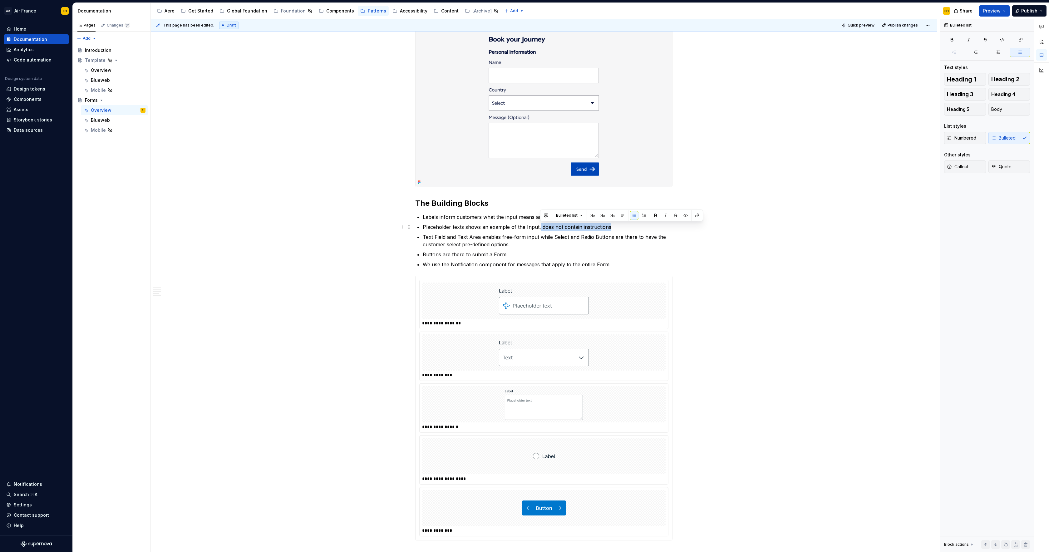
drag, startPoint x: 616, startPoint y: 226, endPoint x: 540, endPoint y: 227, distance: 75.8
click at [540, 227] on p "Placeholder texts shows an example of the Input, does not contain instructions" at bounding box center [548, 226] width 250 height 7
click at [482, 227] on p "Placeholder texts shows an example of the Input" at bounding box center [548, 226] width 250 height 7
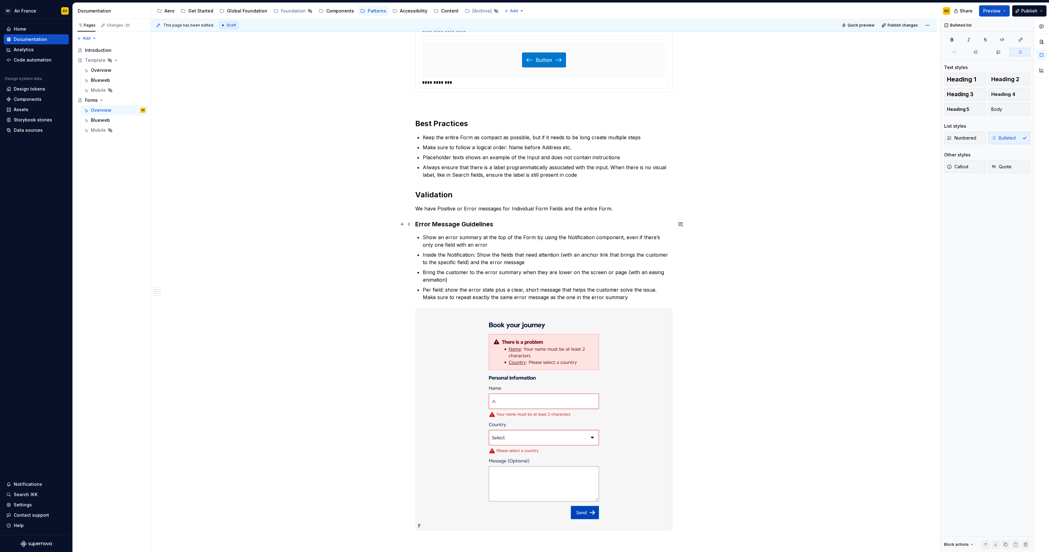
scroll to position [559, 0]
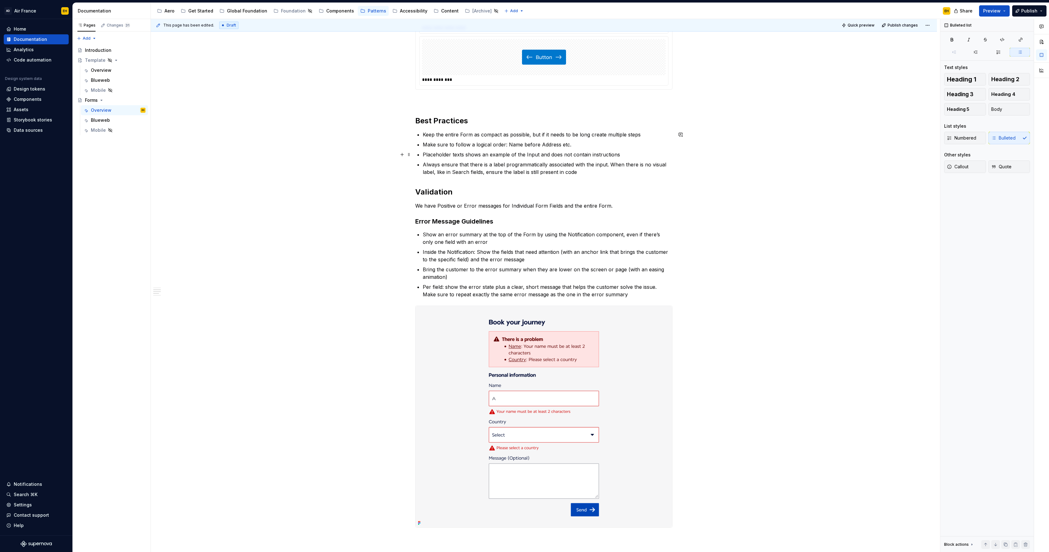
click at [636, 155] on p "Placeholder texts shows an example of the Input and does not contain instructio…" at bounding box center [548, 154] width 250 height 7
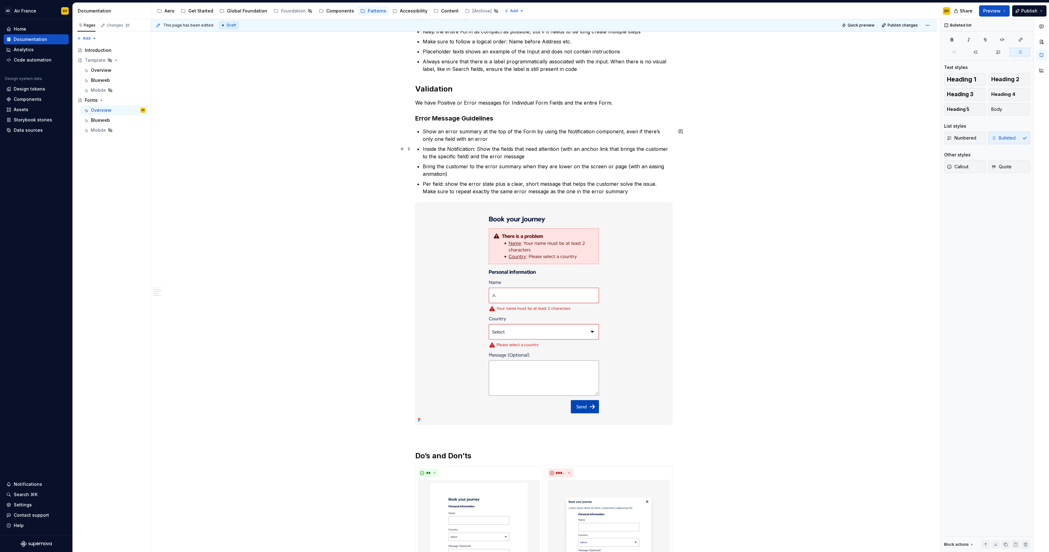
scroll to position [630, 0]
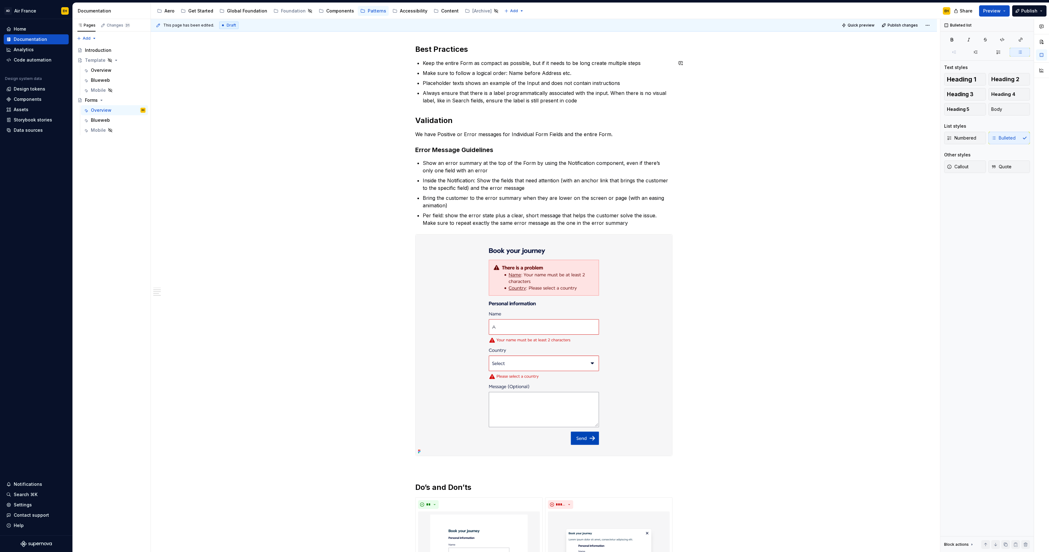
click at [455, 105] on div "**********" at bounding box center [543, 242] width 257 height 1483
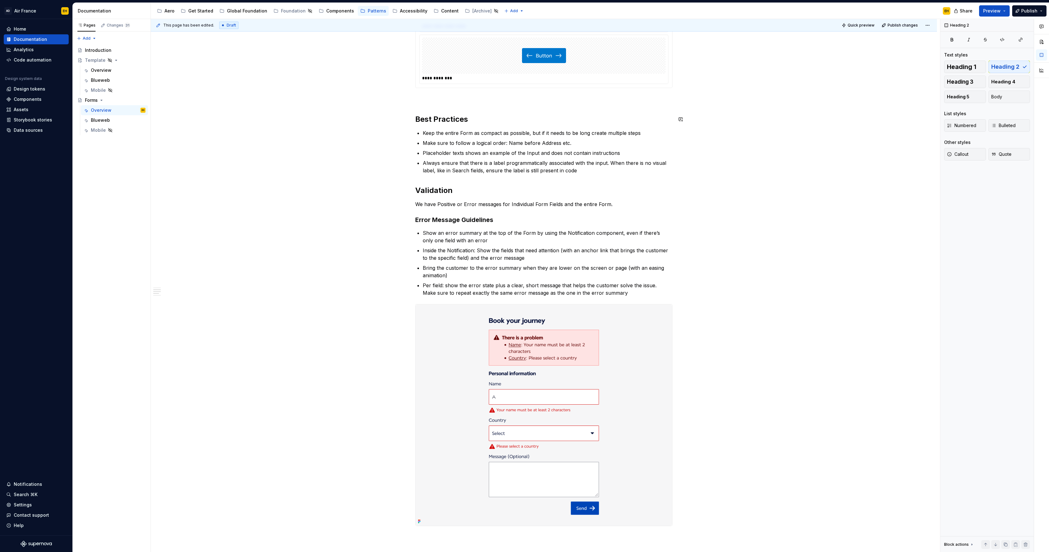
scroll to position [549, 0]
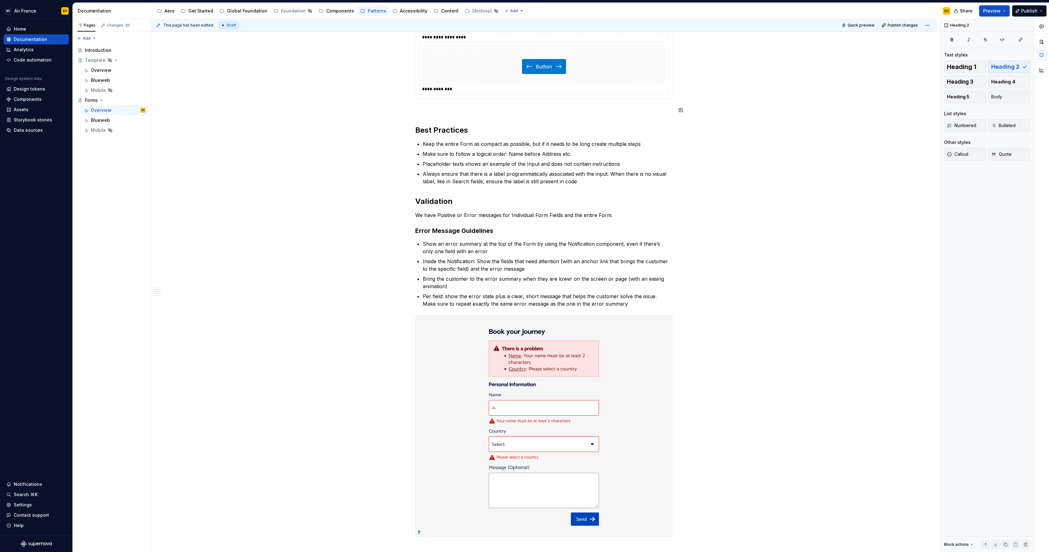
click at [447, 118] on div "**********" at bounding box center [543, 322] width 257 height 1483
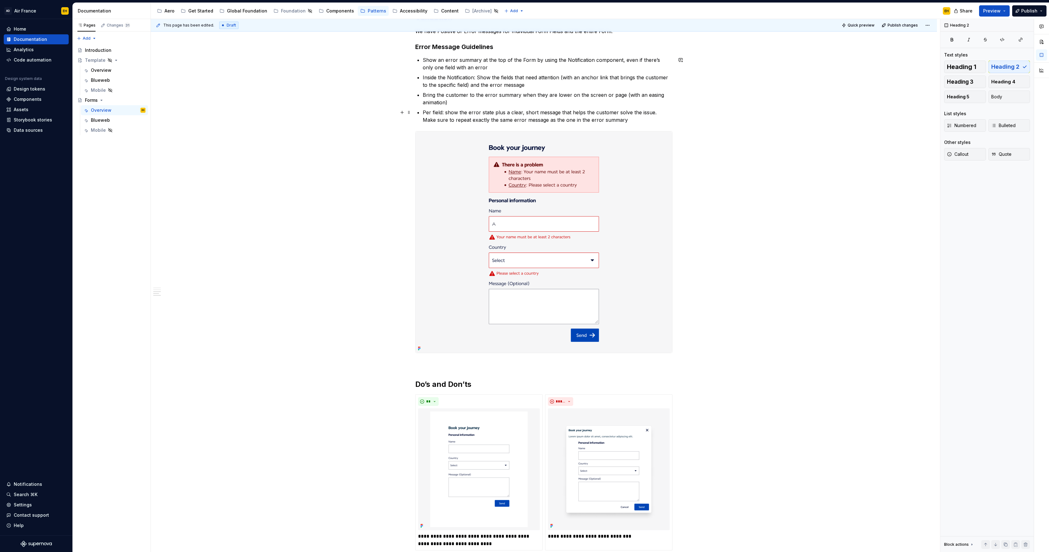
scroll to position [654, 0]
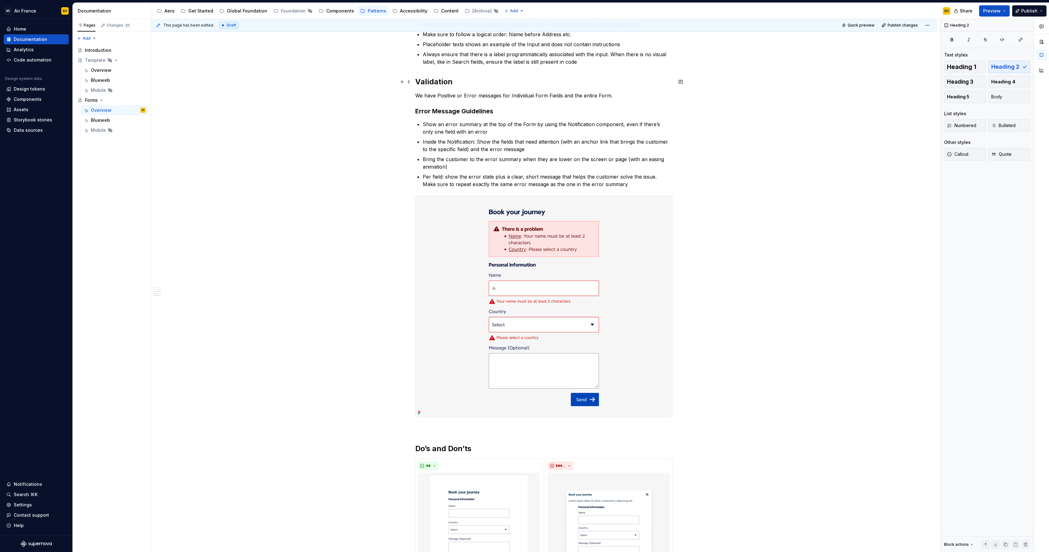
click at [417, 81] on h2 "Validation" at bounding box center [543, 82] width 257 height 10
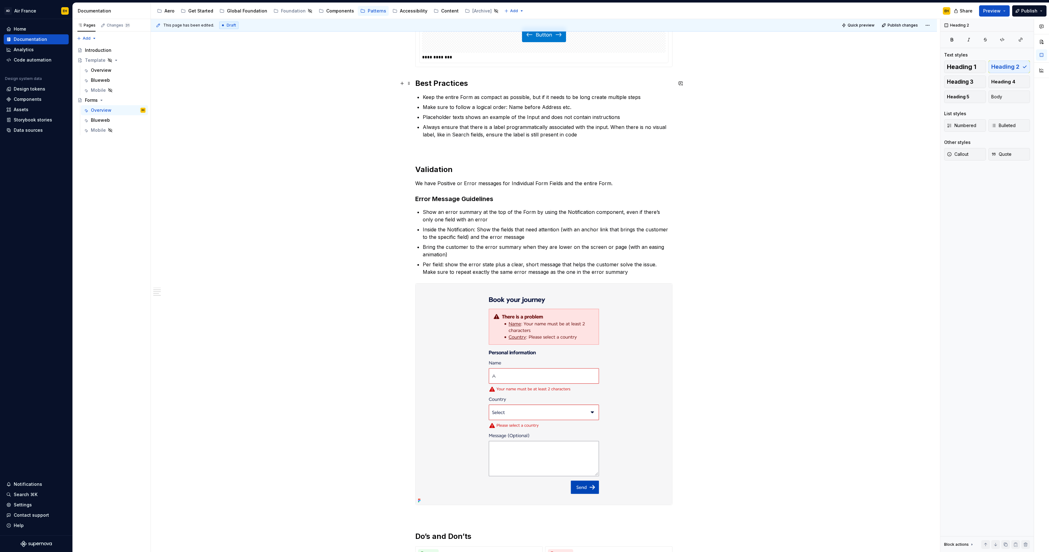
scroll to position [562, 0]
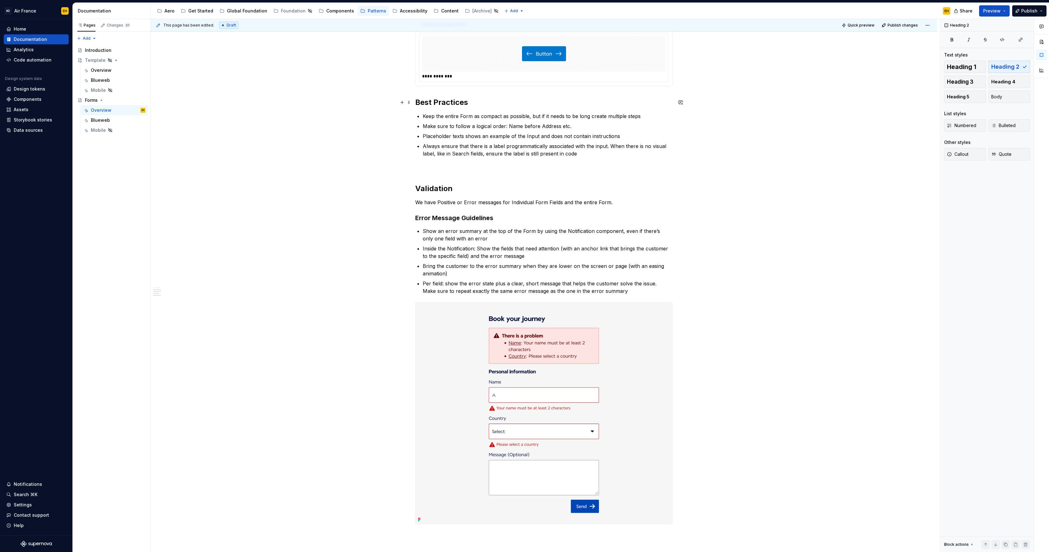
click at [417, 102] on h2 "Best Practices" at bounding box center [543, 102] width 257 height 10
click at [416, 189] on div "**********" at bounding box center [544, 389] width 786 height 1671
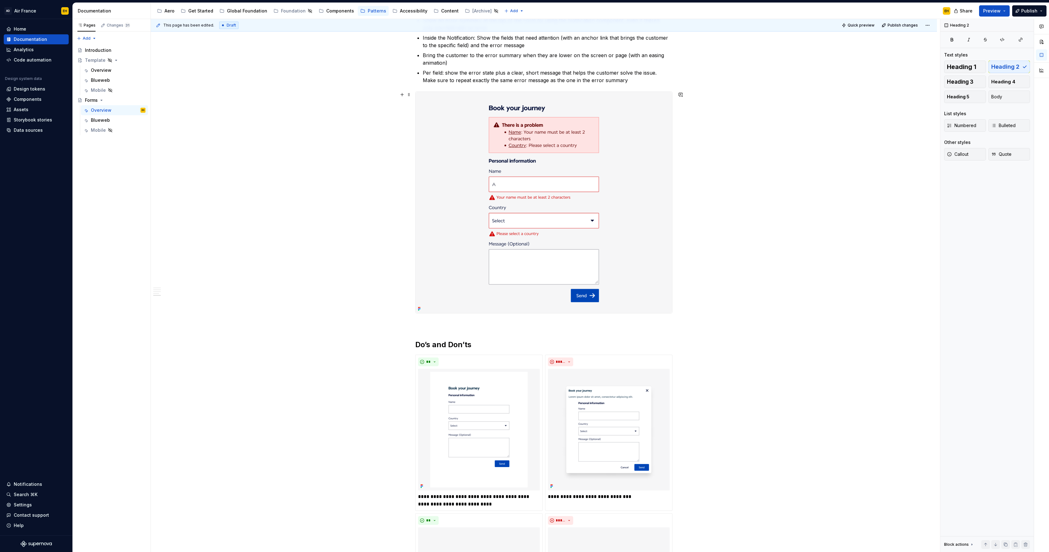
scroll to position [777, 0]
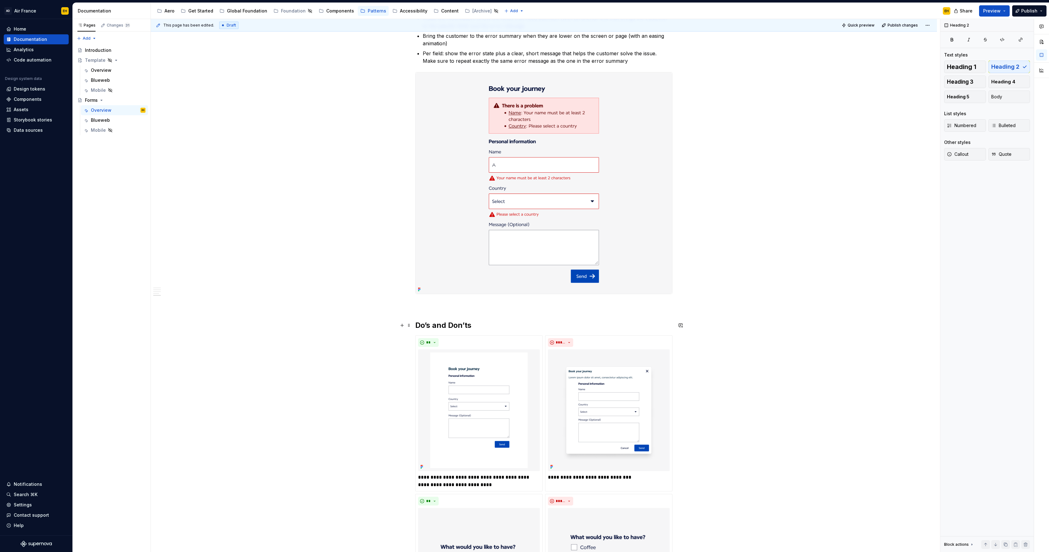
drag, startPoint x: 416, startPoint y: 326, endPoint x: 424, endPoint y: 326, distance: 8.1
click at [416, 326] on div "**********" at bounding box center [544, 167] width 786 height 1656
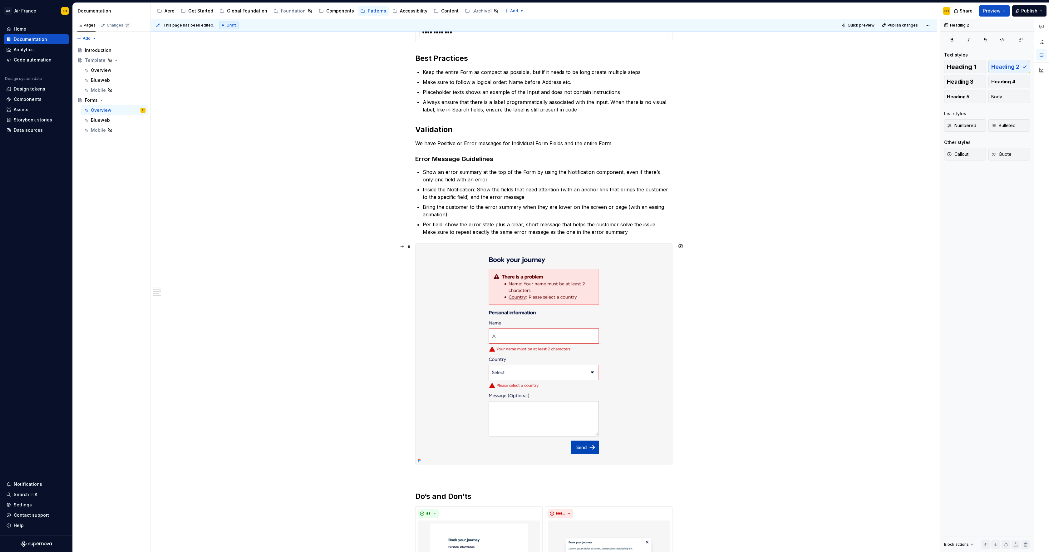
scroll to position [482, 0]
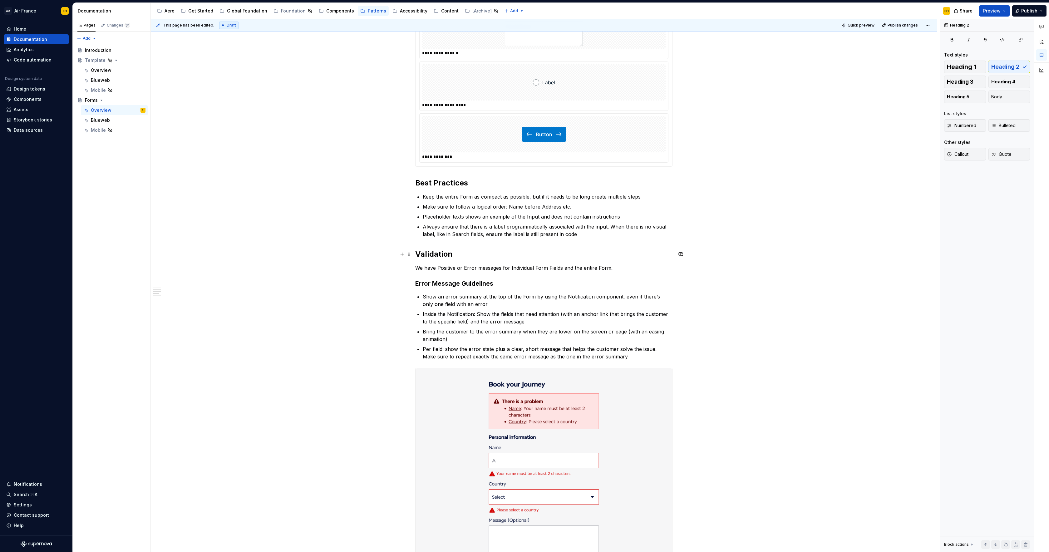
click at [418, 252] on h2 "Validation" at bounding box center [543, 254] width 257 height 10
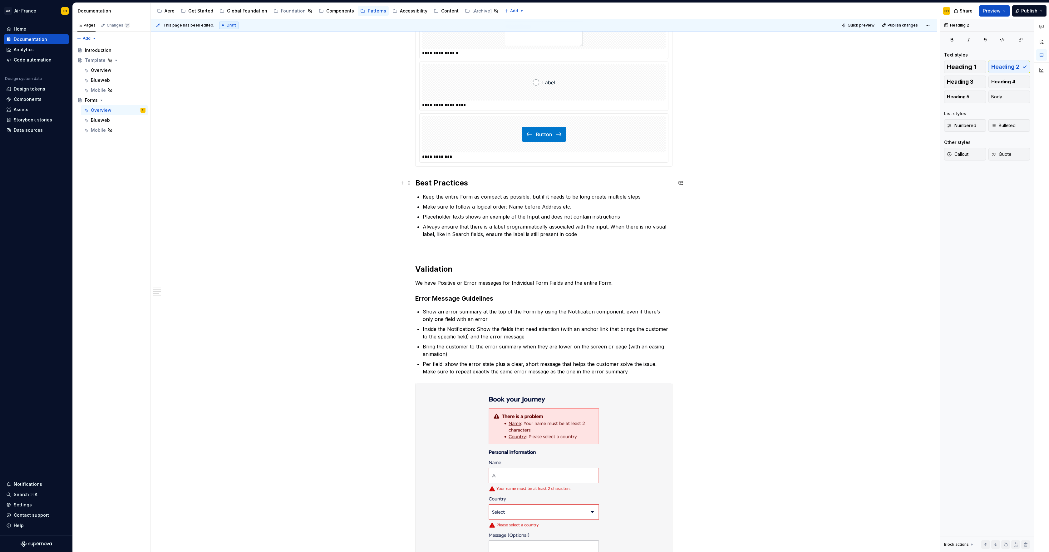
click at [418, 184] on h2 "Best Practices" at bounding box center [543, 183] width 257 height 10
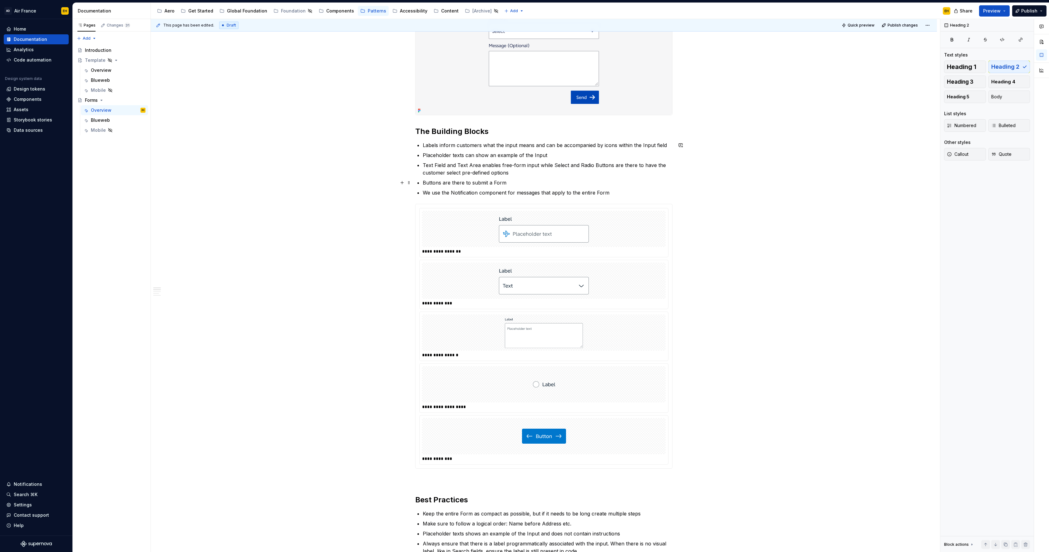
scroll to position [138, 0]
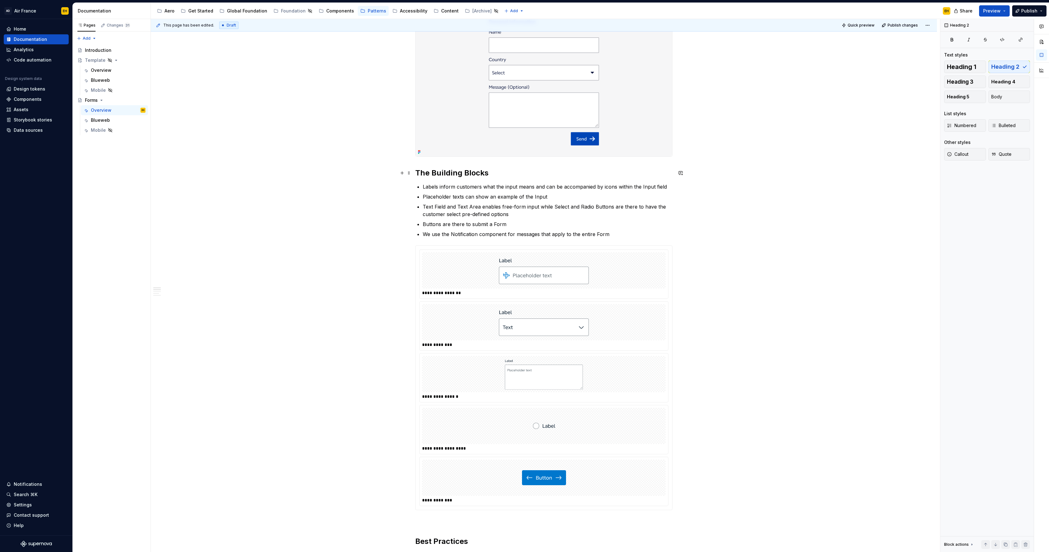
click at [419, 172] on h2 "The Building Blocks" at bounding box center [543, 173] width 257 height 10
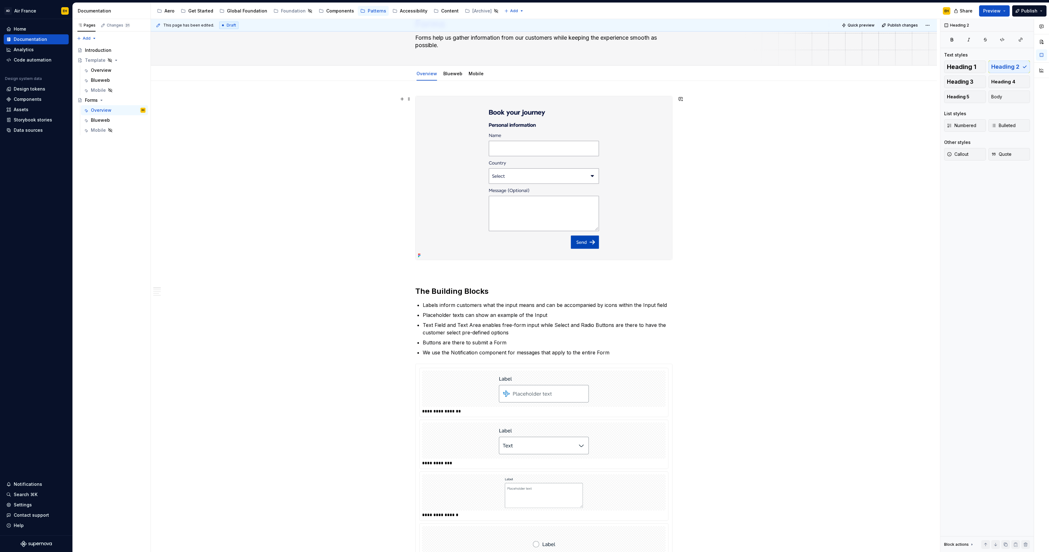
scroll to position [18, 0]
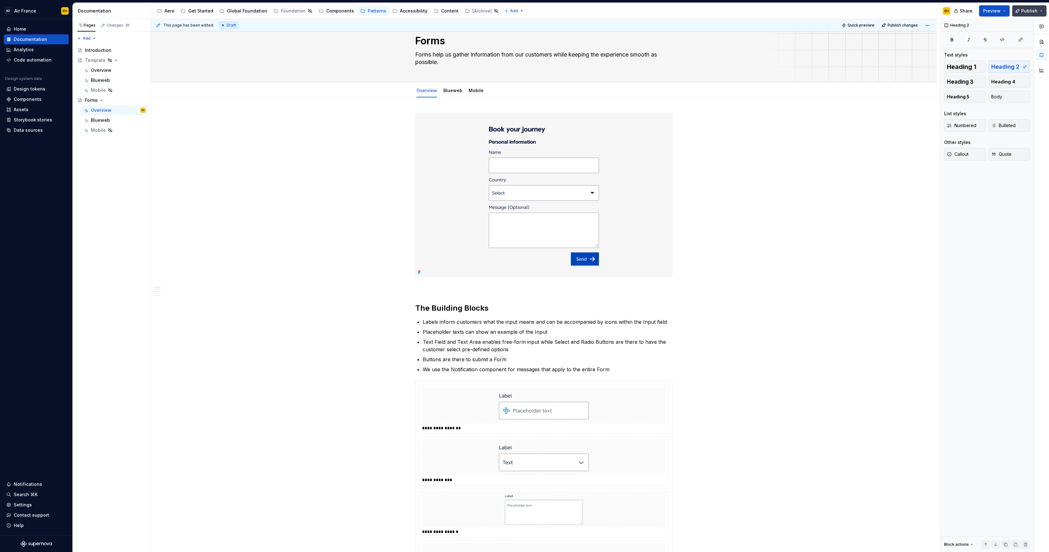
click at [1028, 11] on span "Publish" at bounding box center [1029, 11] width 16 height 6
click at [990, 54] on button "Publish changes" at bounding box center [969, 52] width 144 height 11
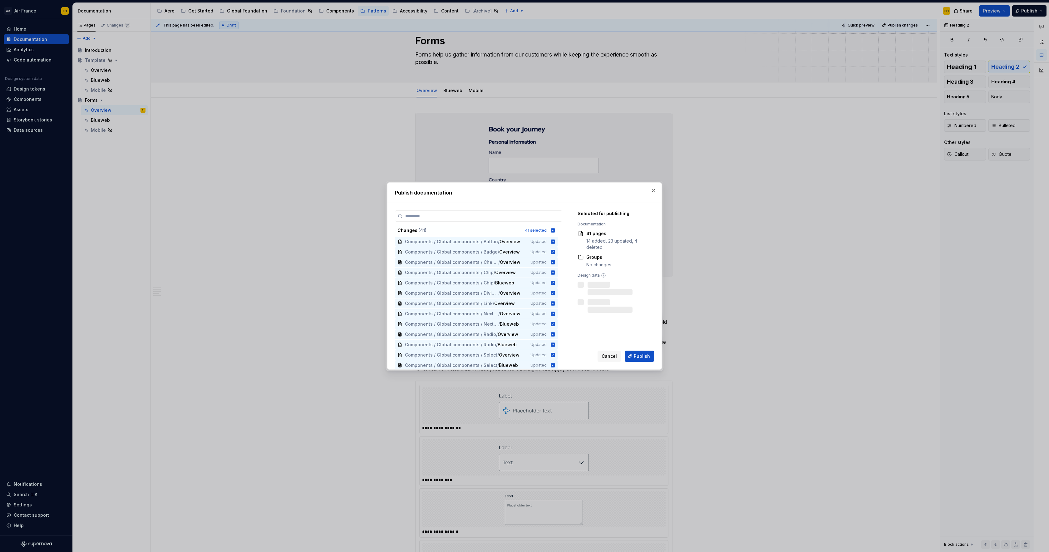
drag, startPoint x: 556, startPoint y: 230, endPoint x: 546, endPoint y: 243, distance: 16.3
click at [555, 230] on icon at bounding box center [553, 230] width 4 height 4
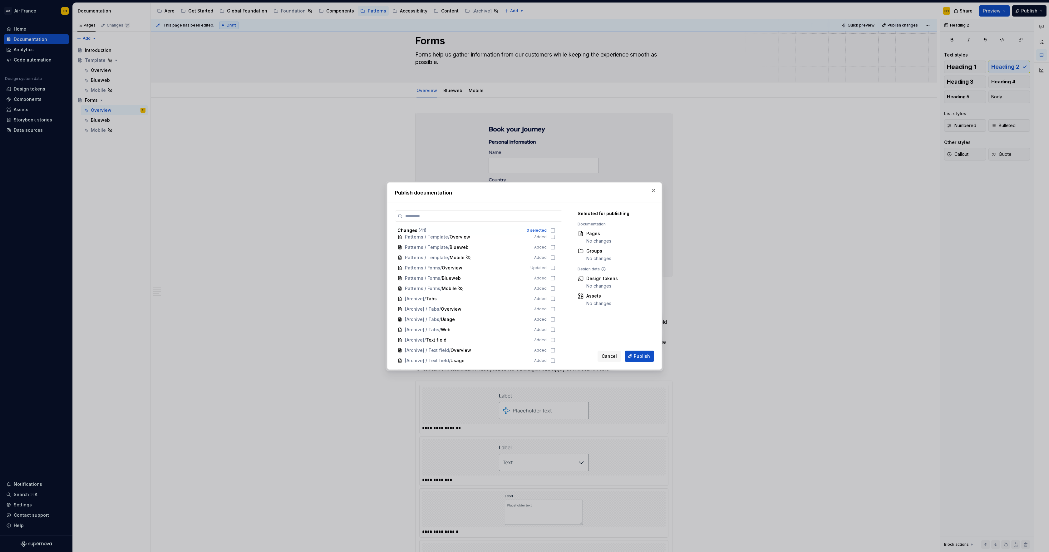
scroll to position [286, 0]
click at [555, 264] on icon at bounding box center [552, 264] width 5 height 5
click at [638, 355] on span "Publish" at bounding box center [642, 356] width 16 height 6
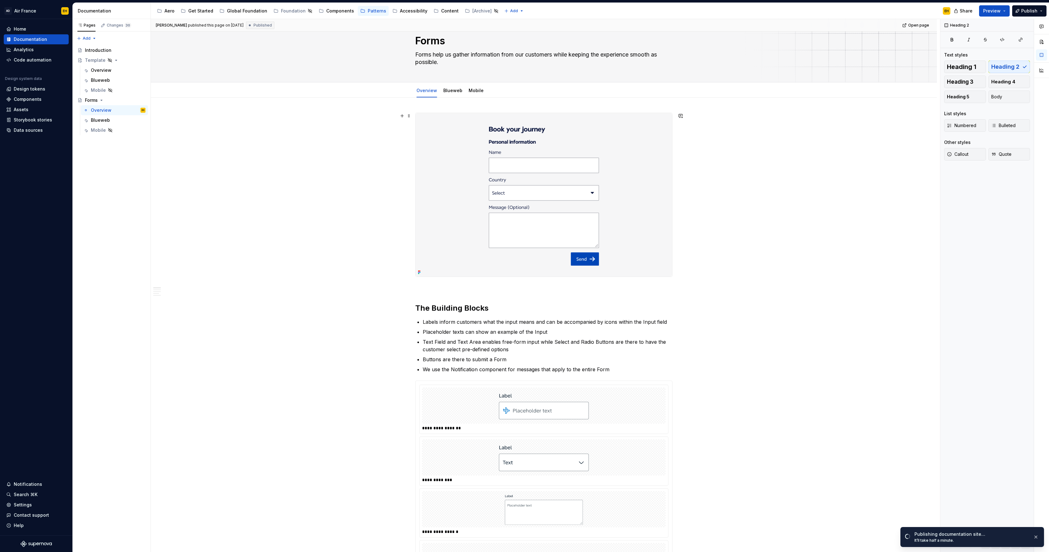
type textarea "*"
